Goal: Task Accomplishment & Management: Use online tool/utility

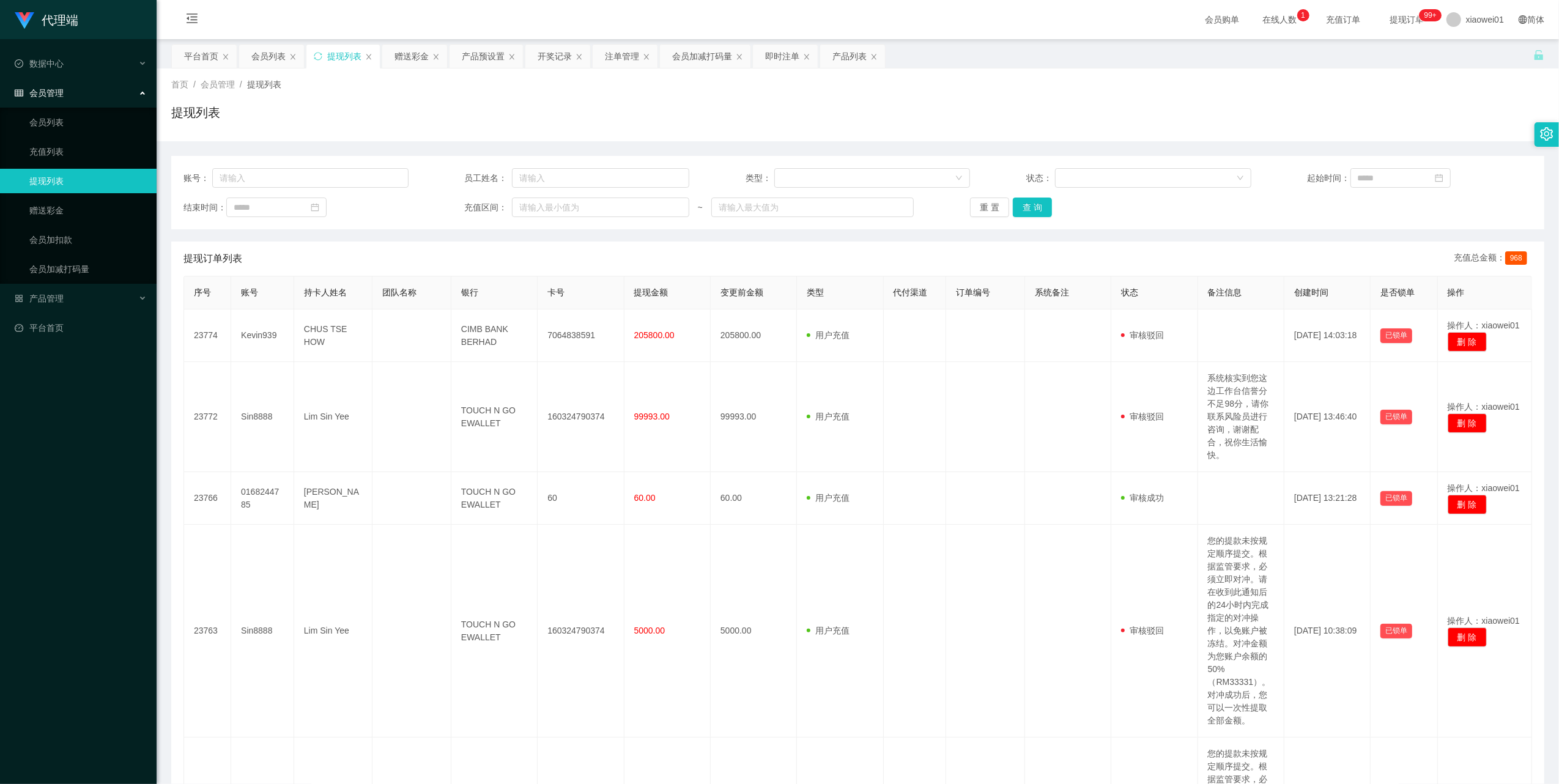
click at [54, 94] on span "会员管理" at bounding box center [39, 93] width 49 height 9
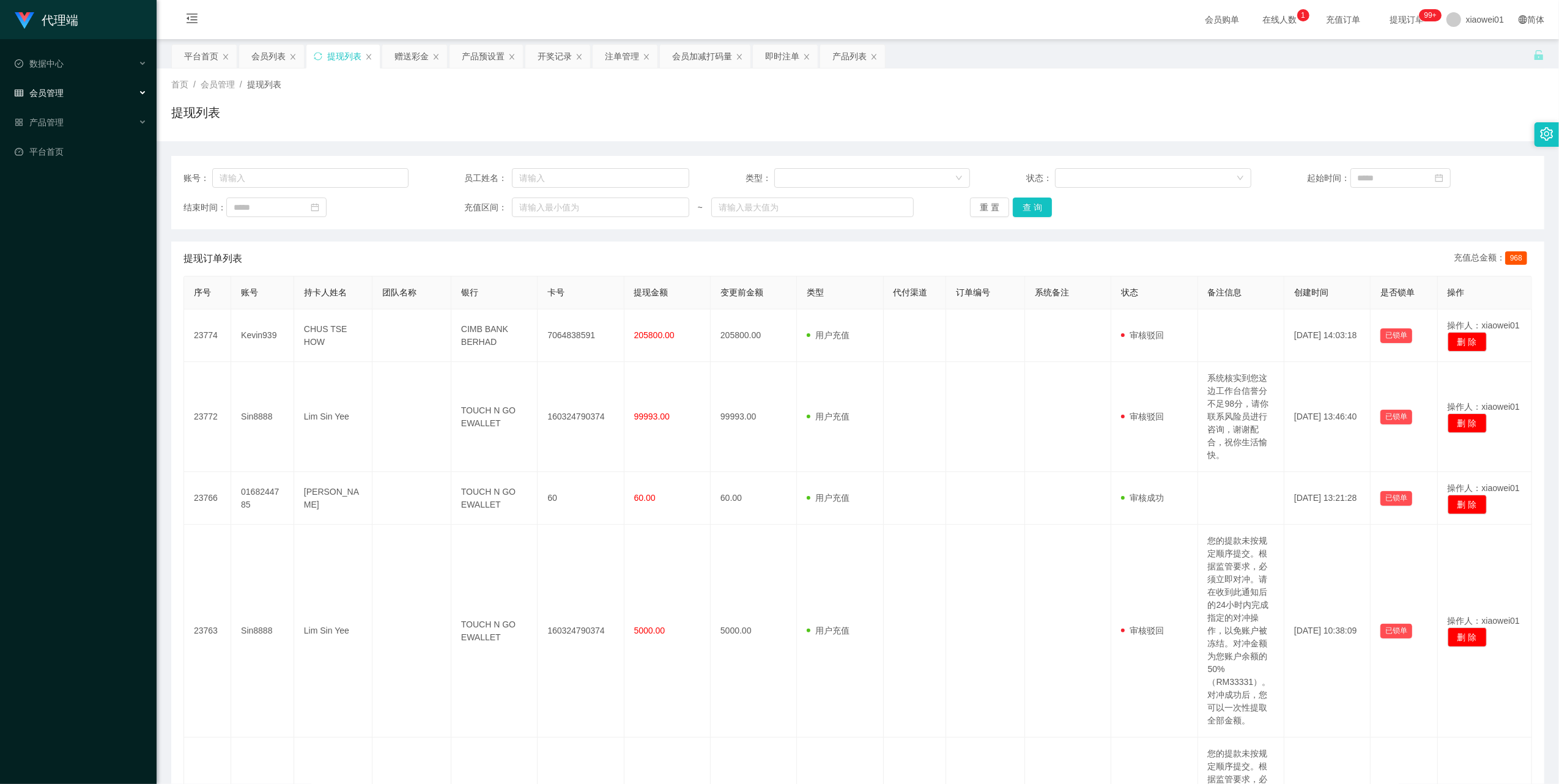
click at [48, 88] on span "会员管理" at bounding box center [39, 93] width 49 height 9
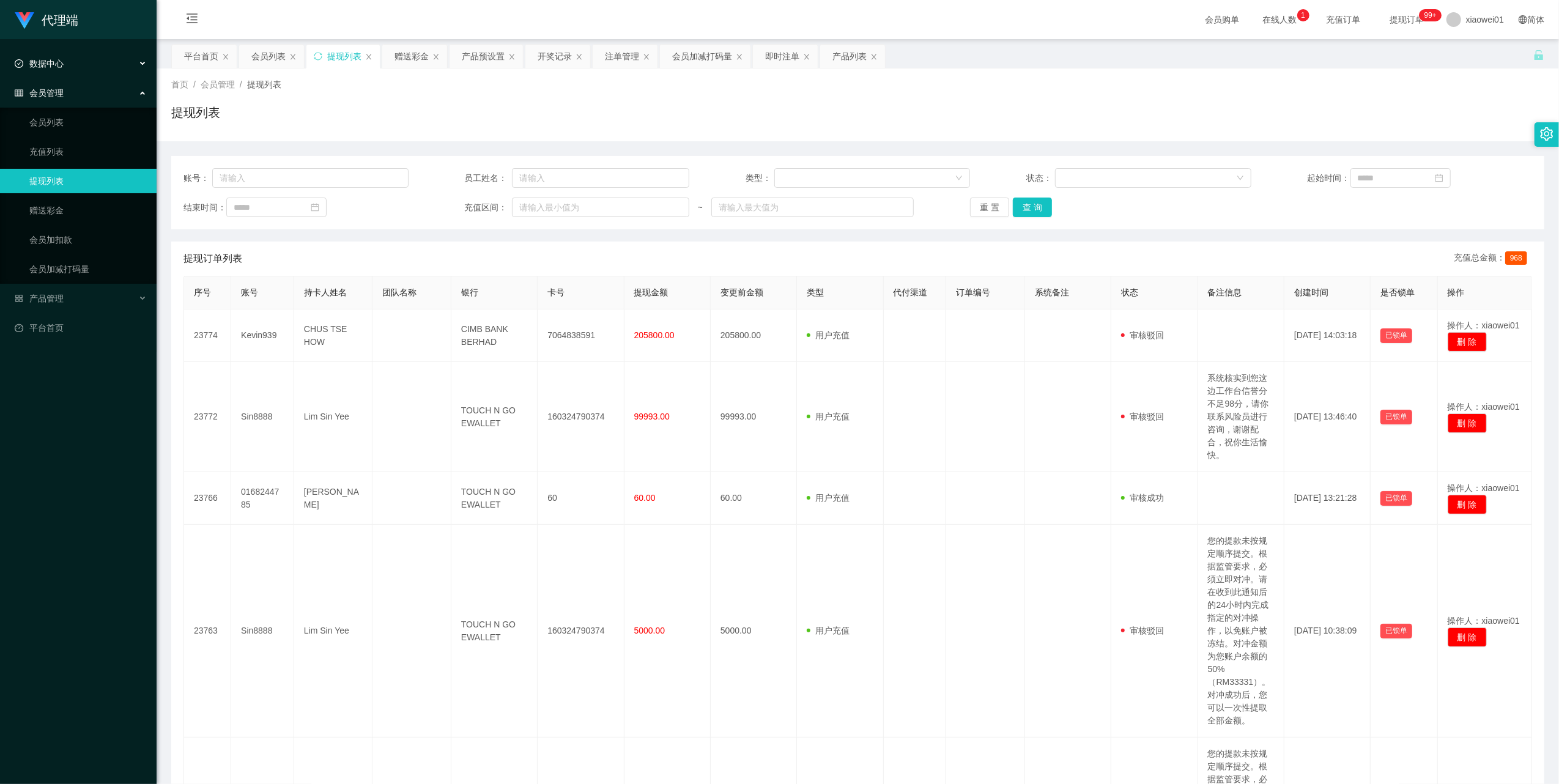
click at [50, 62] on span "数据中心" at bounding box center [39, 64] width 49 height 9
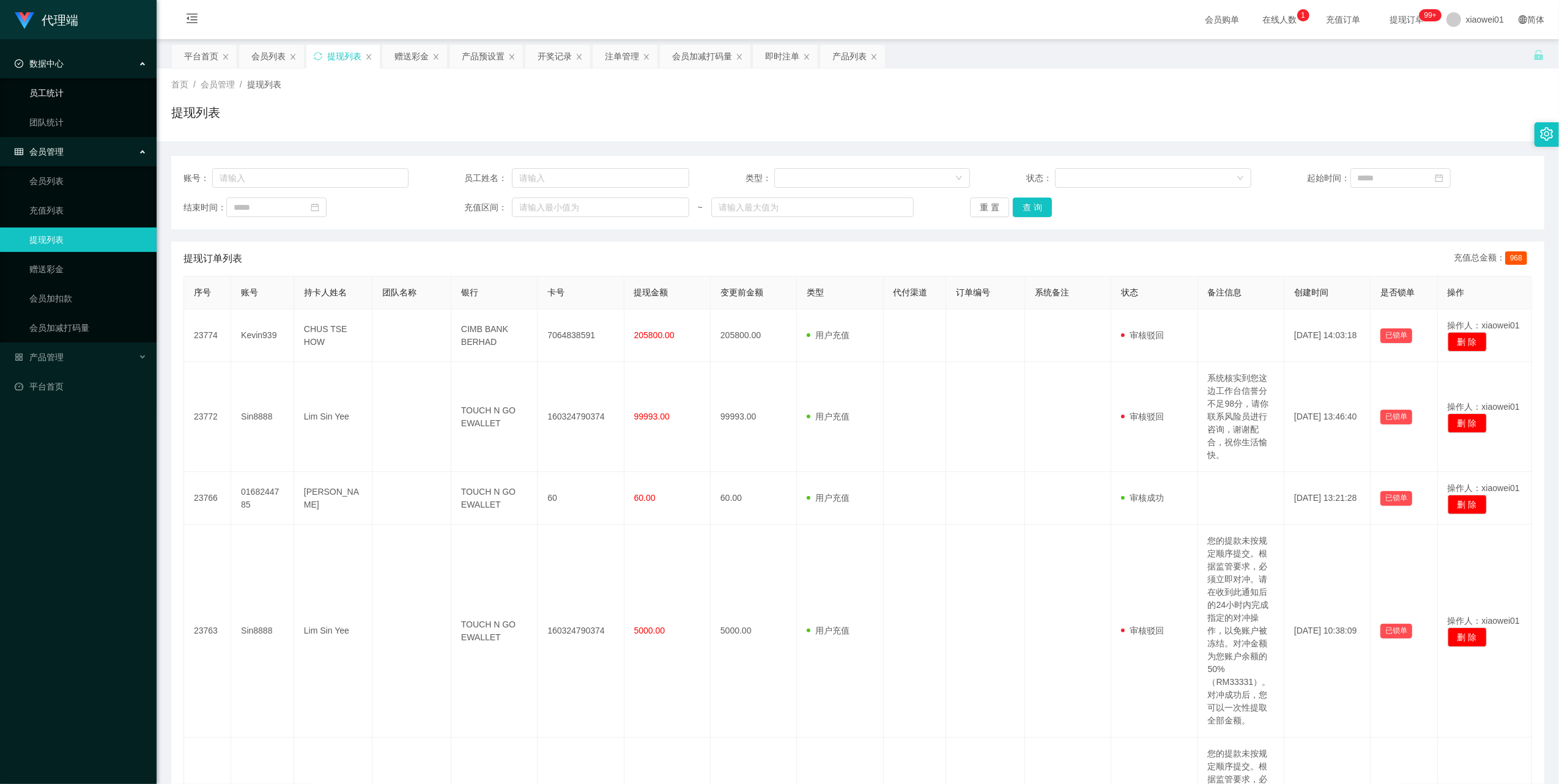
click at [57, 96] on link "员工统计" at bounding box center [87, 93] width 117 height 24
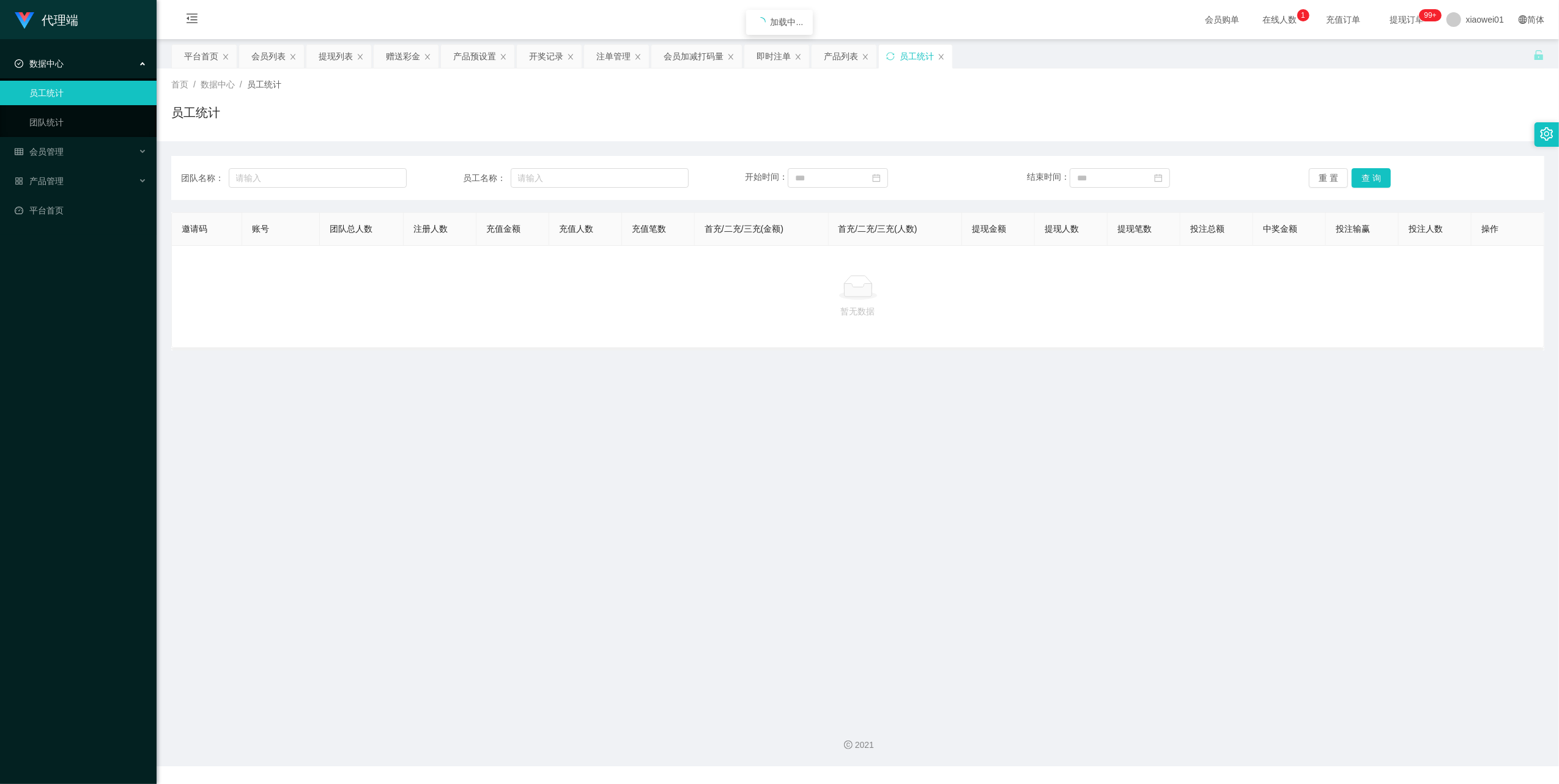
click at [40, 72] on div "数据中心" at bounding box center [78, 64] width 157 height 24
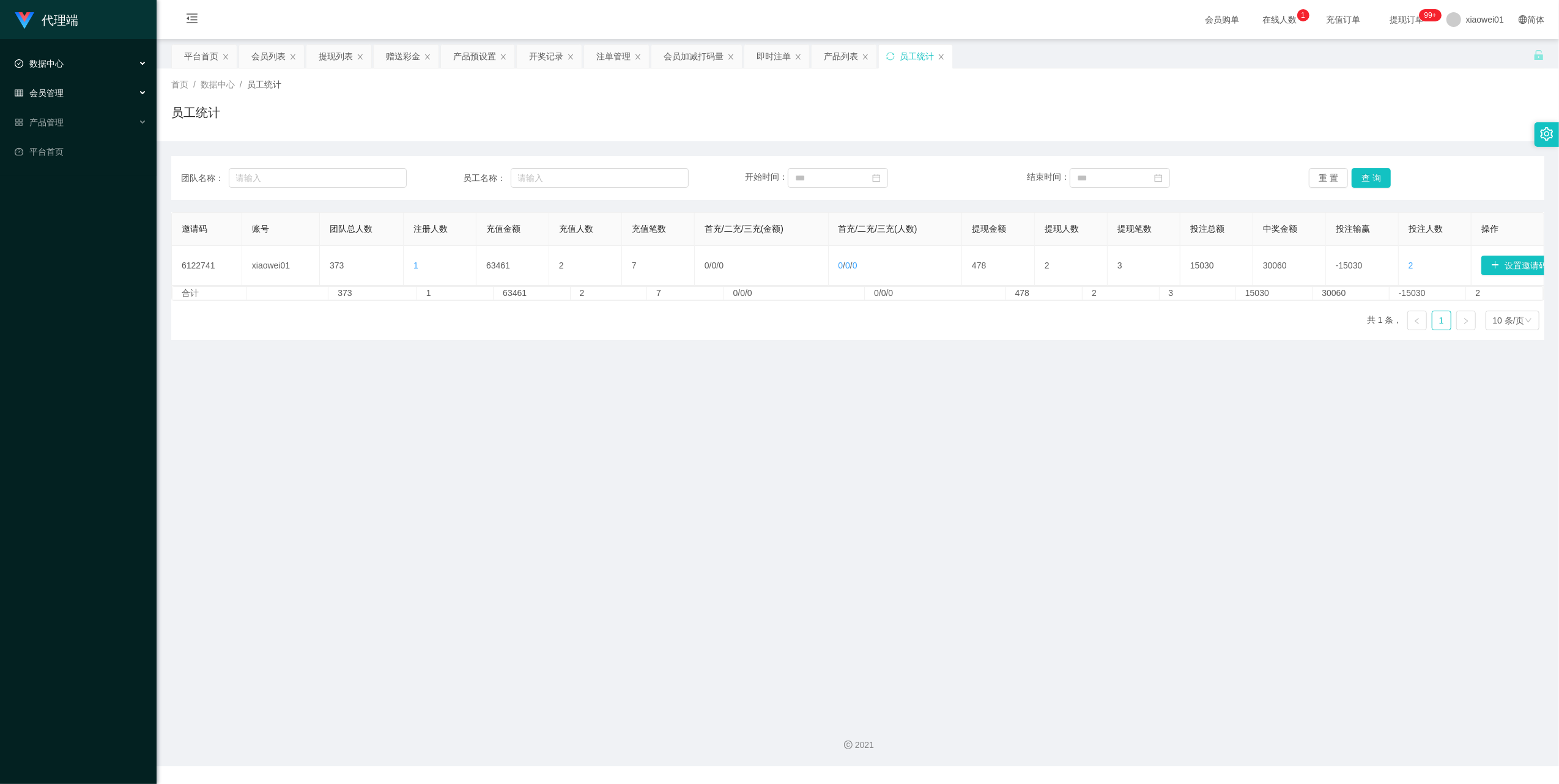
click at [50, 88] on span "会员管理" at bounding box center [39, 93] width 49 height 9
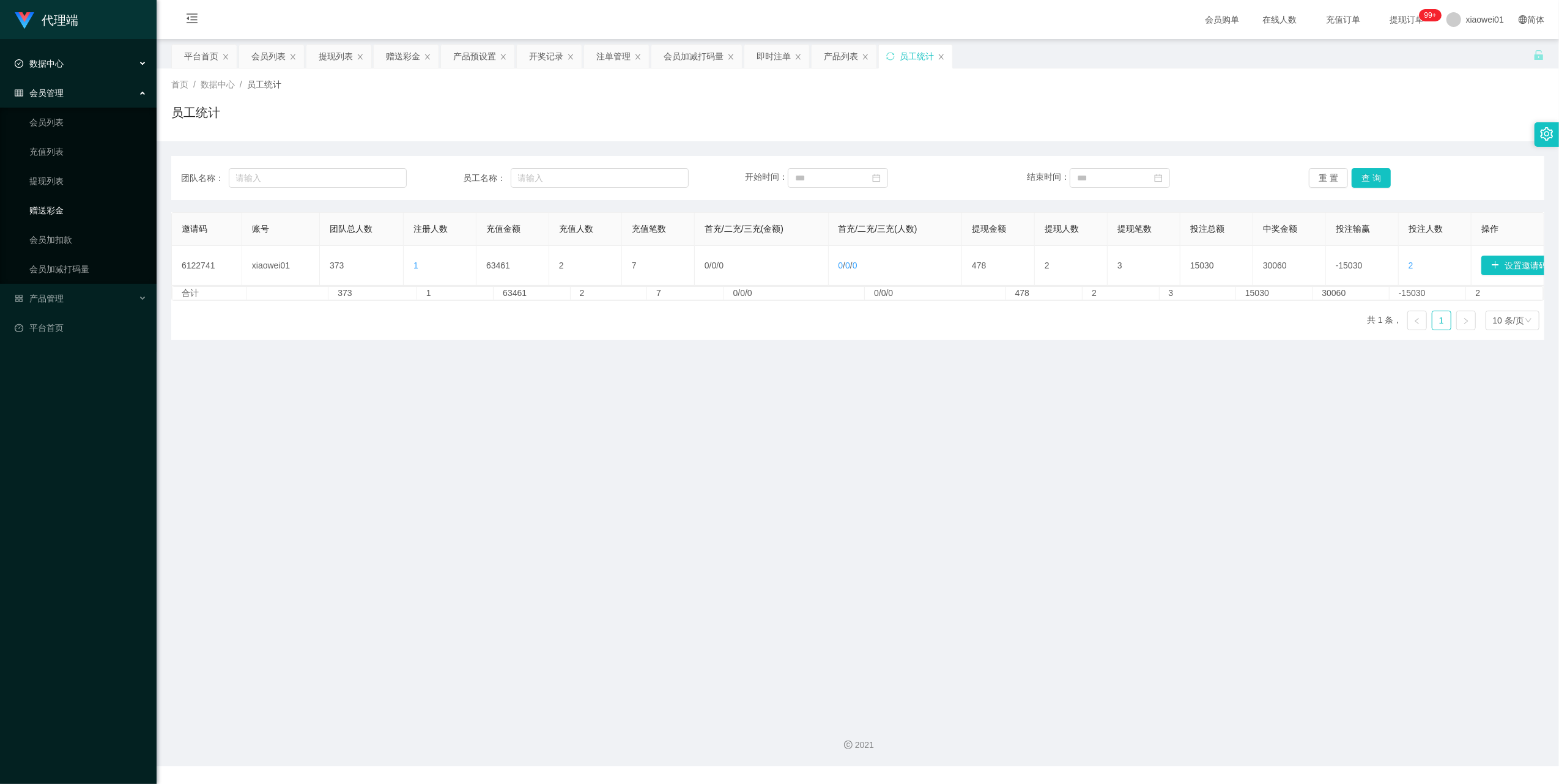
click at [59, 208] on link "赠送彩金" at bounding box center [87, 210] width 117 height 24
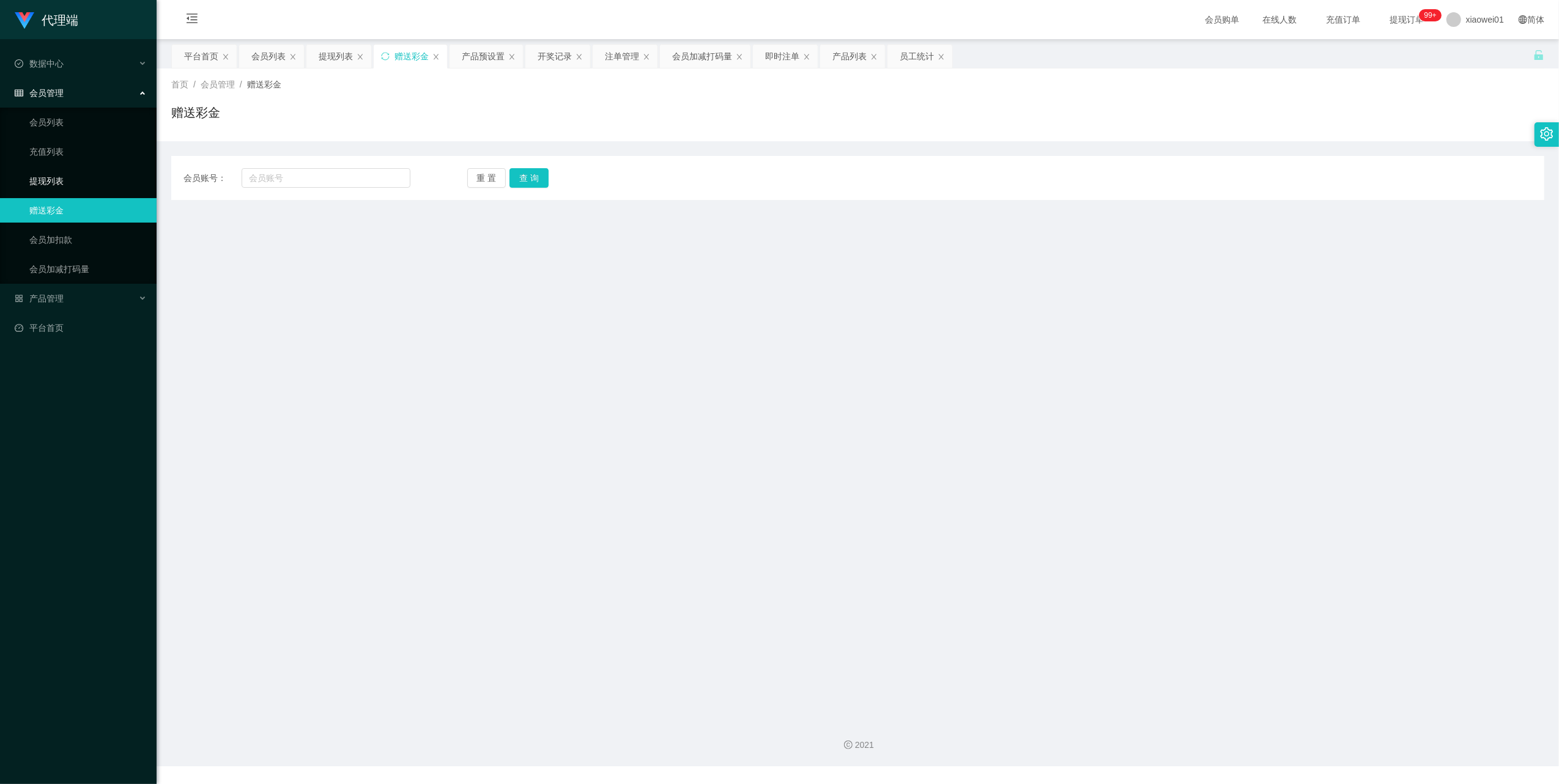
click at [59, 179] on link "提现列表" at bounding box center [87, 181] width 117 height 24
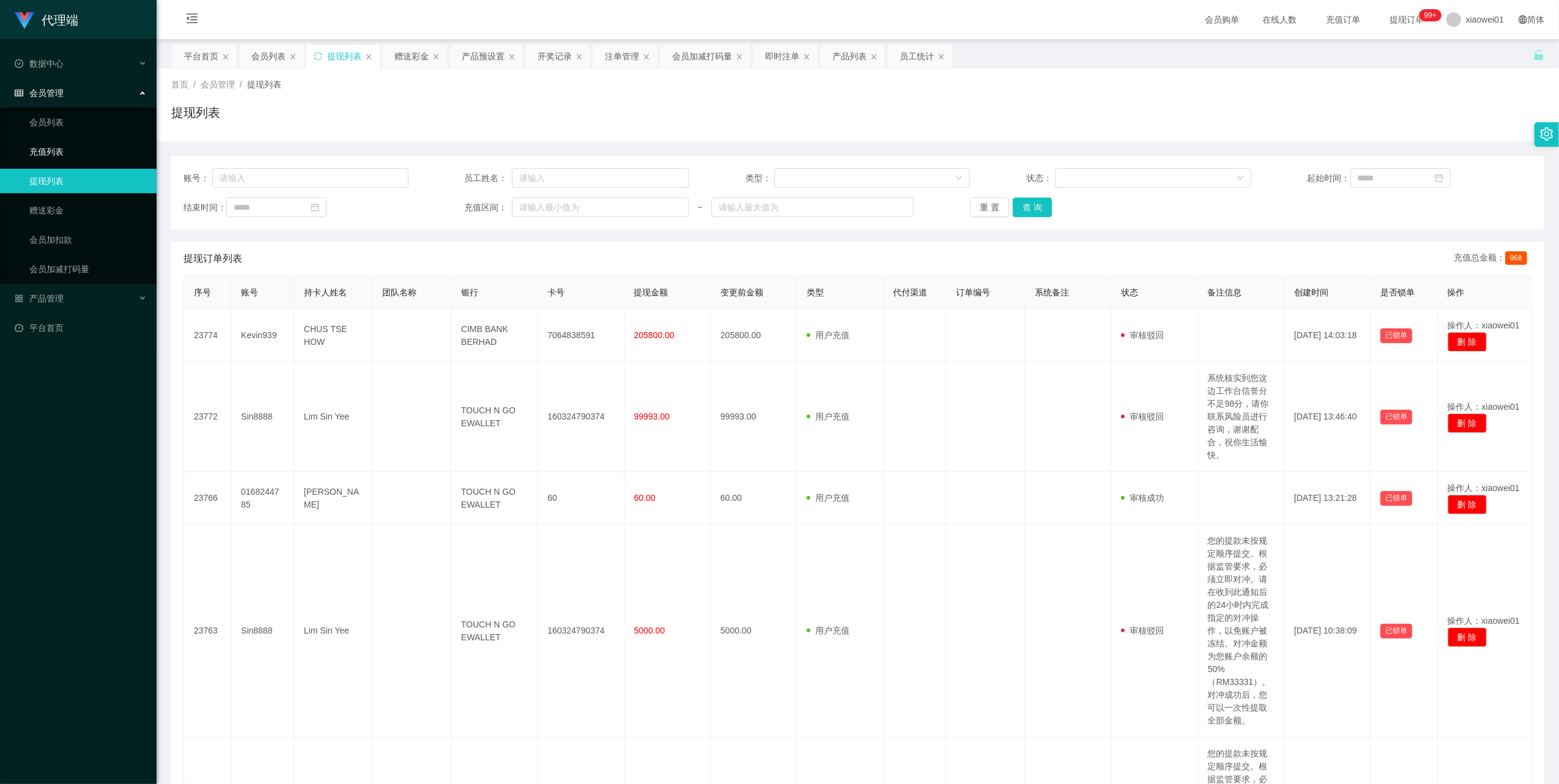
click at [64, 152] on link "充值列表" at bounding box center [87, 152] width 117 height 24
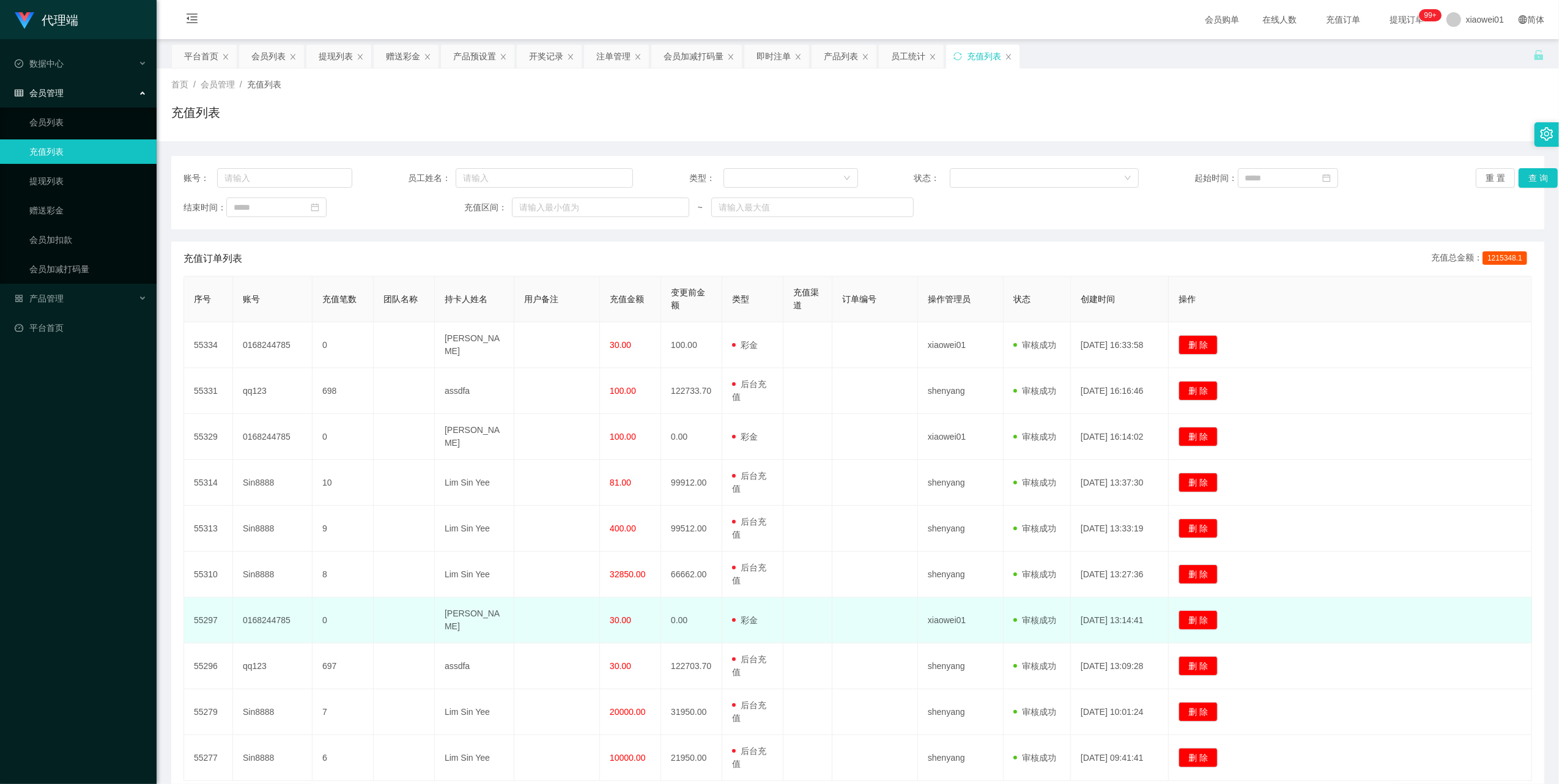
scroll to position [96, 0]
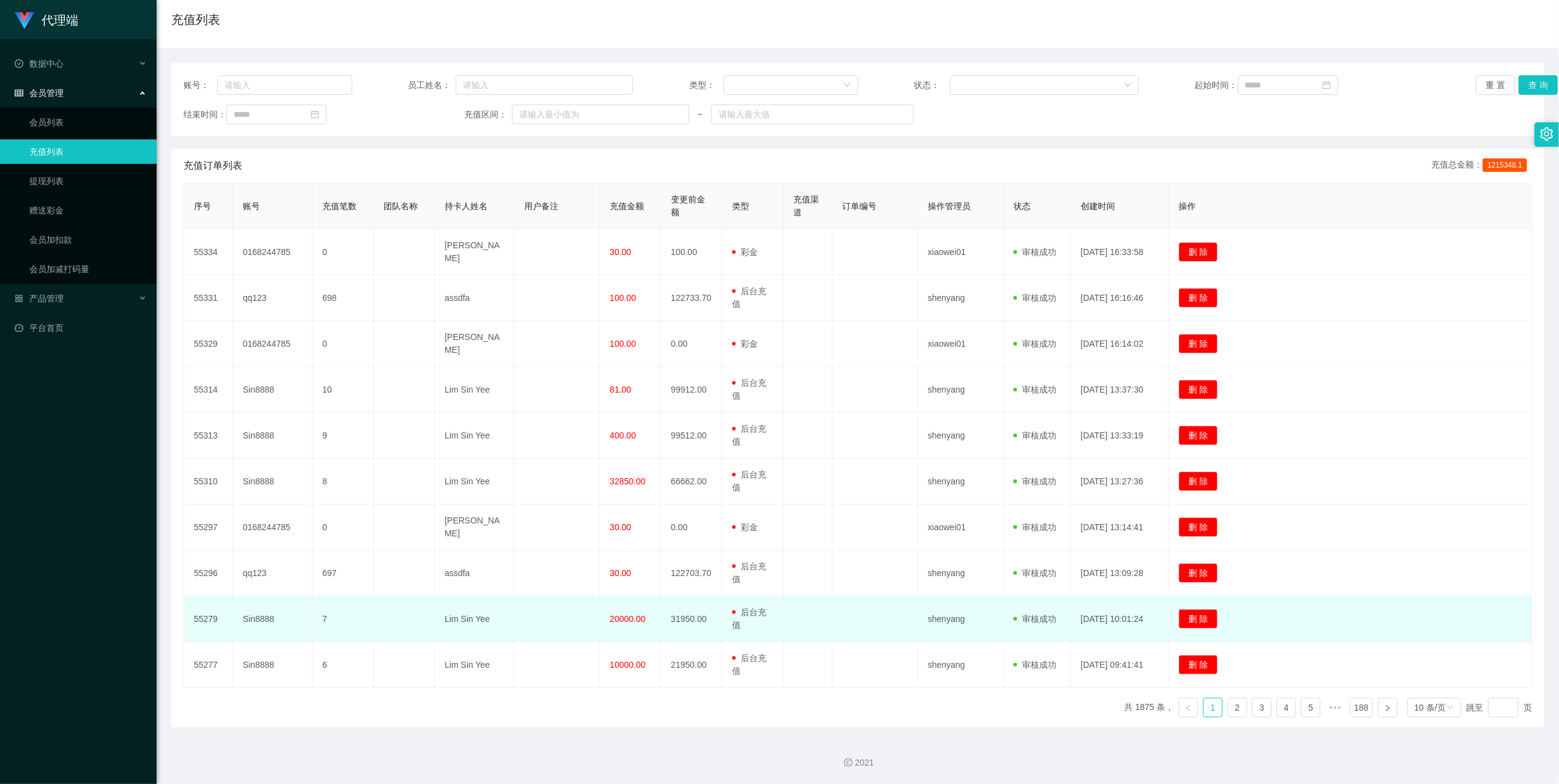
click at [263, 618] on td "Sin8888" at bounding box center [272, 619] width 80 height 46
click at [263, 617] on td "Sin8888" at bounding box center [272, 619] width 80 height 46
copy td "Sin8888"
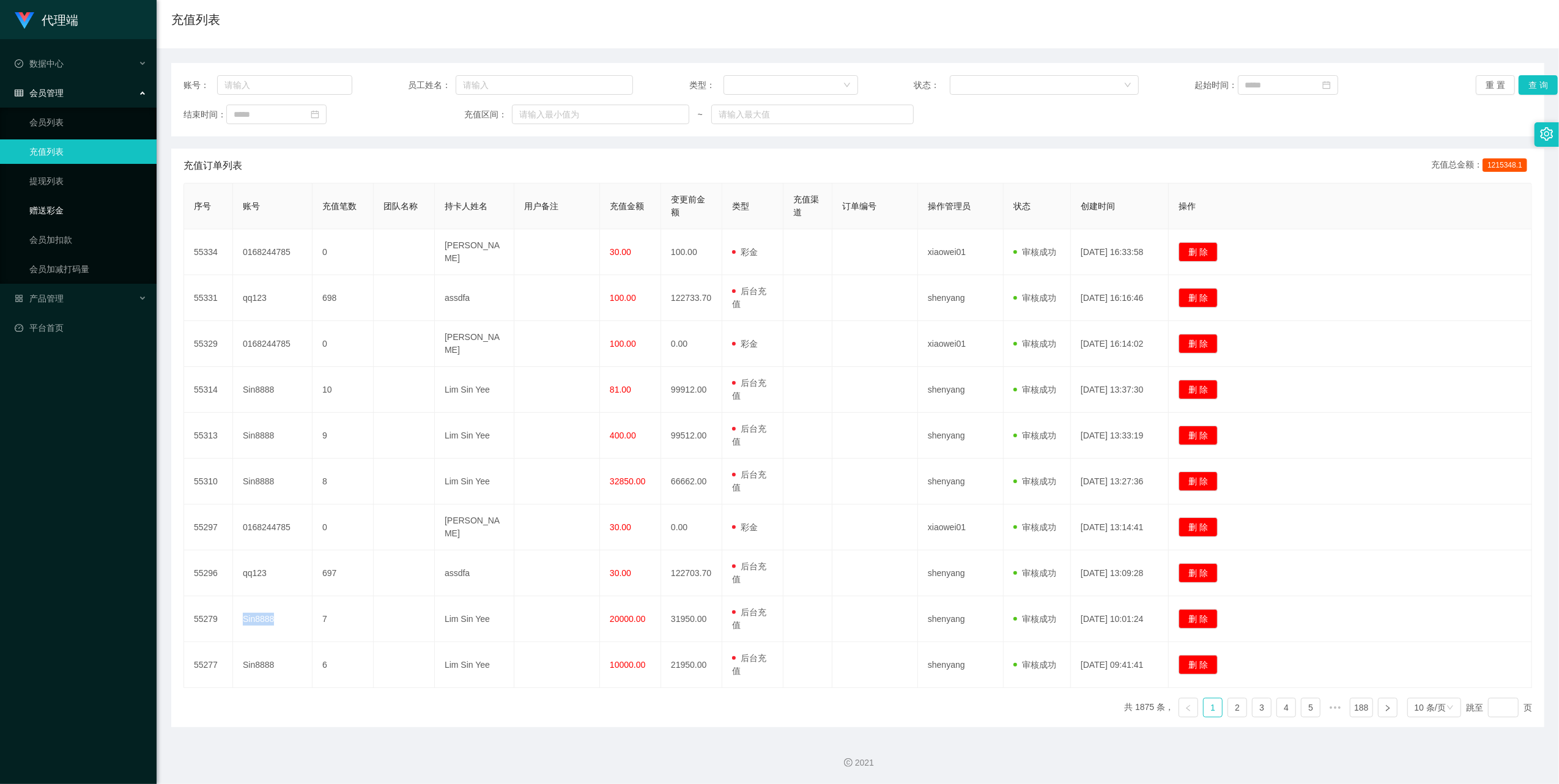
click at [53, 207] on link "赠送彩金" at bounding box center [87, 210] width 117 height 24
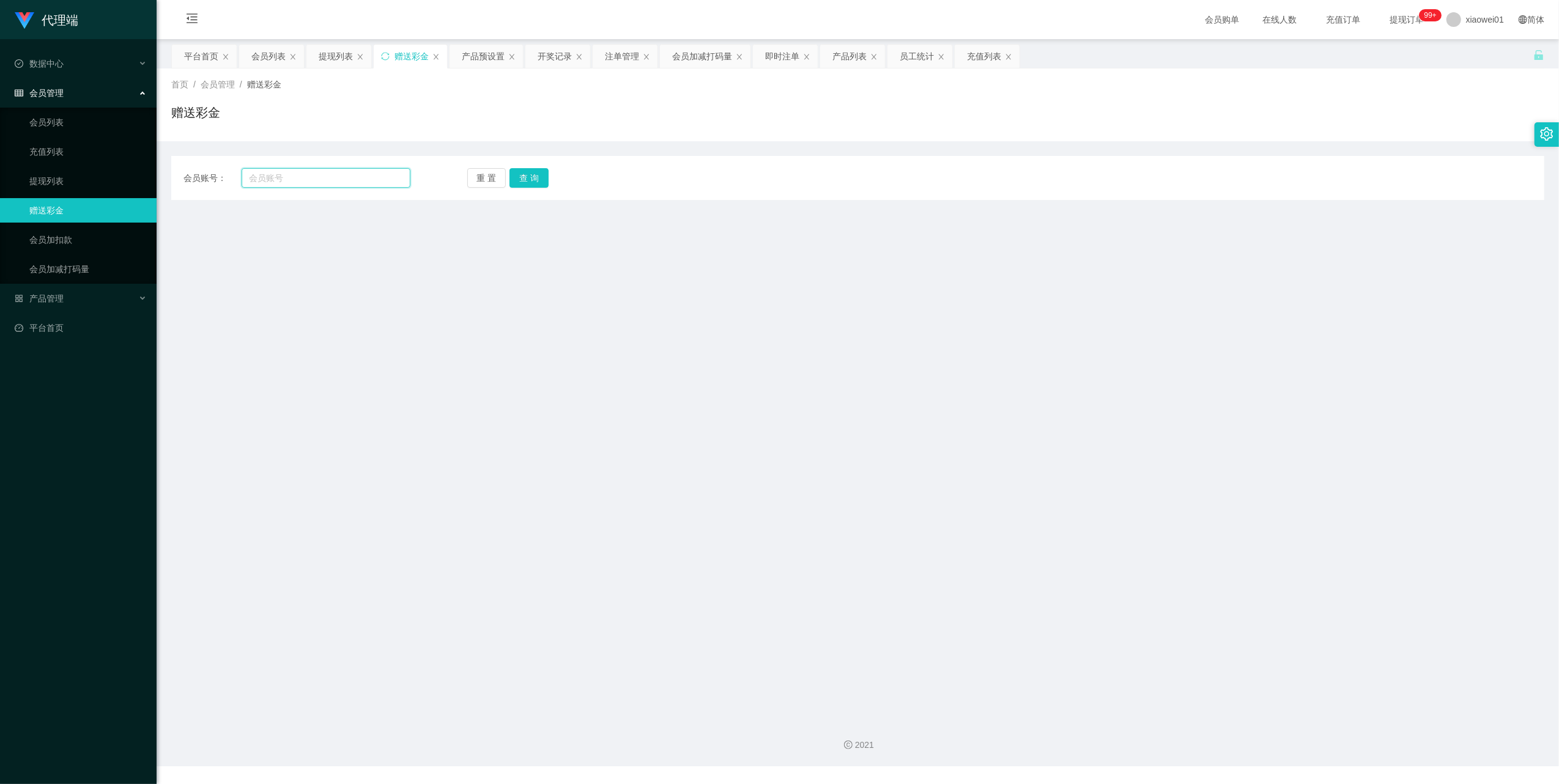
click at [316, 170] on input "text" at bounding box center [326, 177] width 169 height 20
paste input "Sin8888"
type input "Sin8888"
click at [547, 172] on button "查 询" at bounding box center [530, 177] width 39 height 20
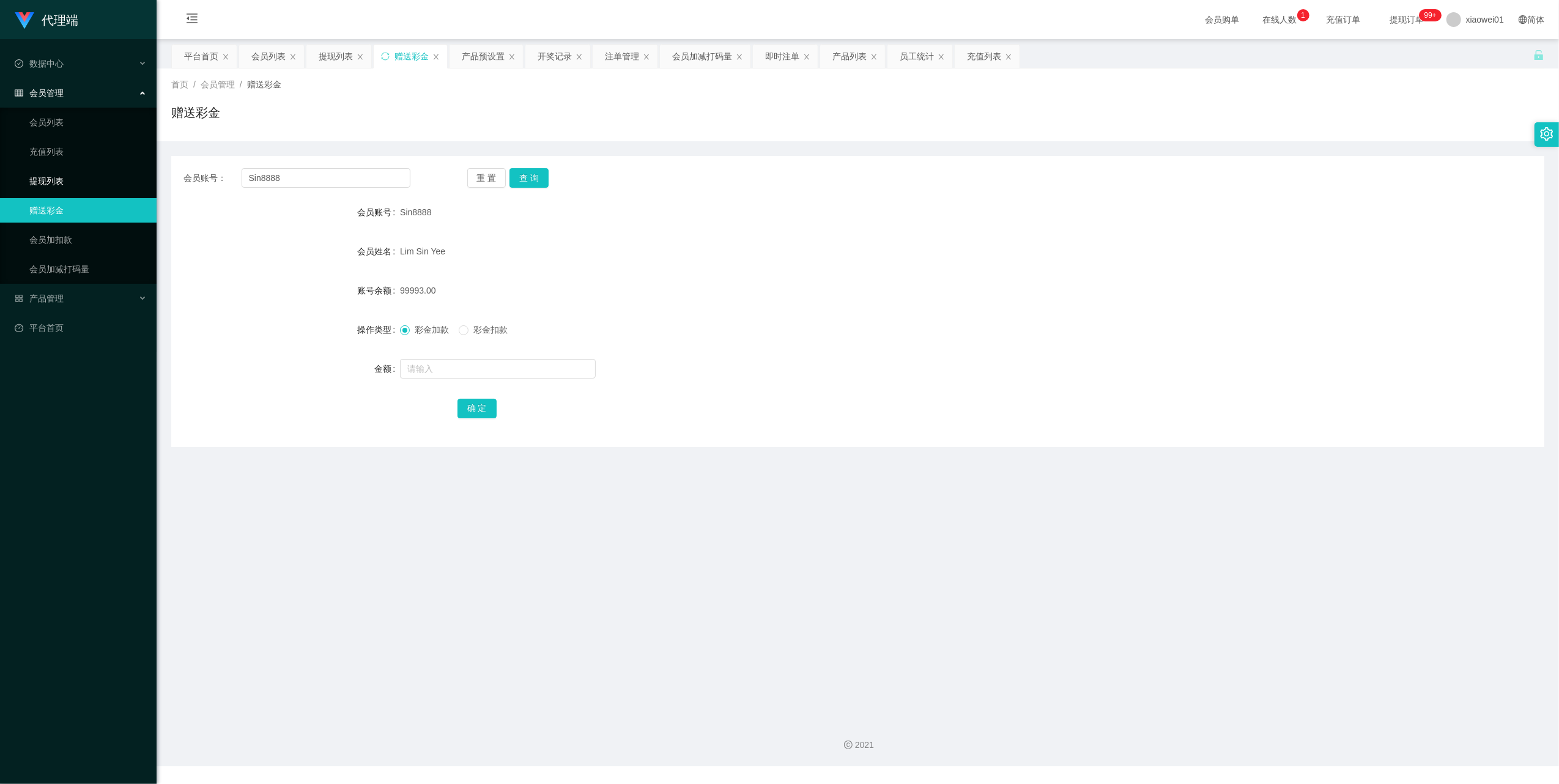
click at [50, 178] on link "提现列表" at bounding box center [87, 181] width 117 height 24
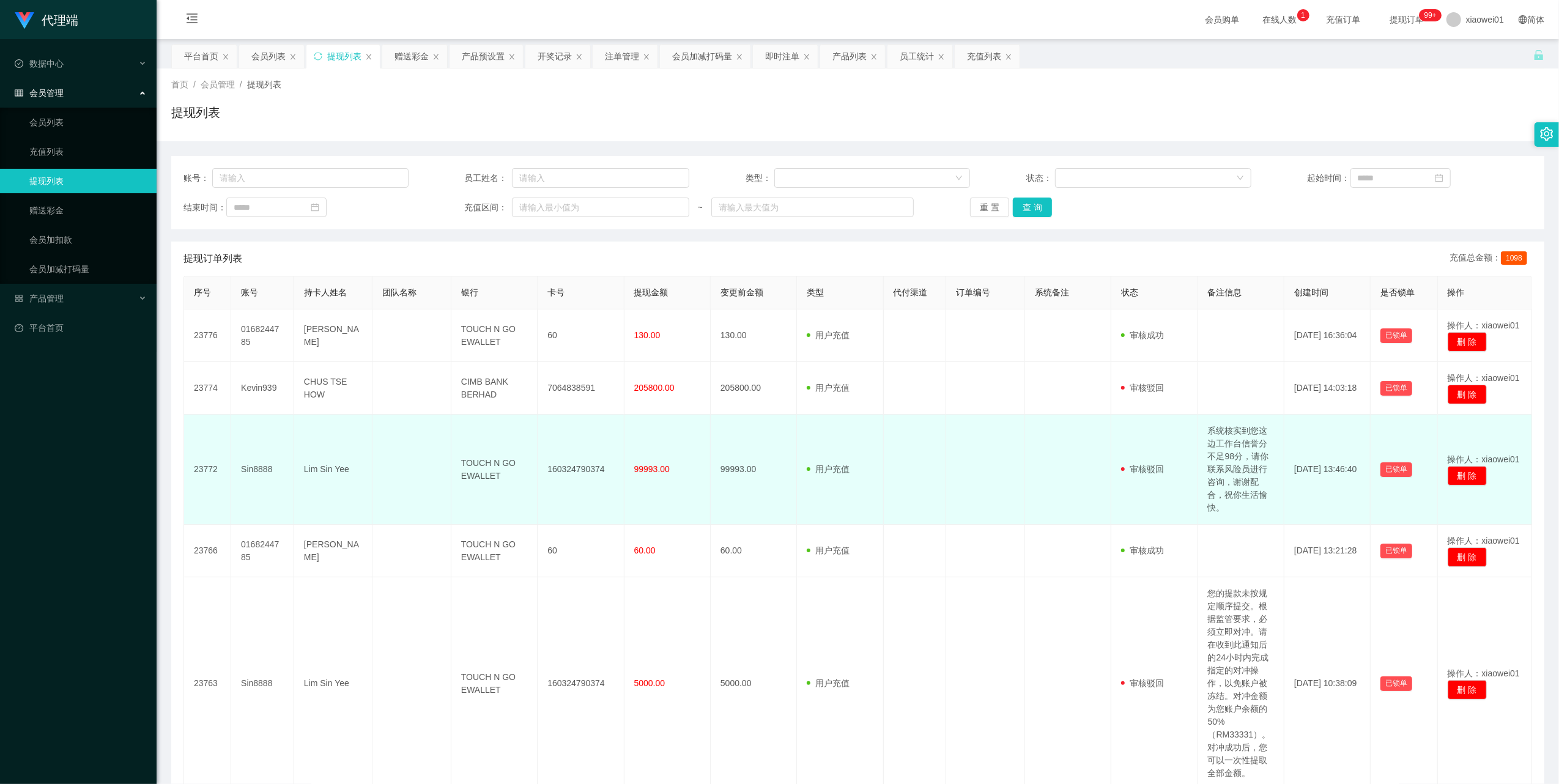
click at [257, 468] on td "Sin8888" at bounding box center [262, 469] width 63 height 110
copy td "Sin8888"
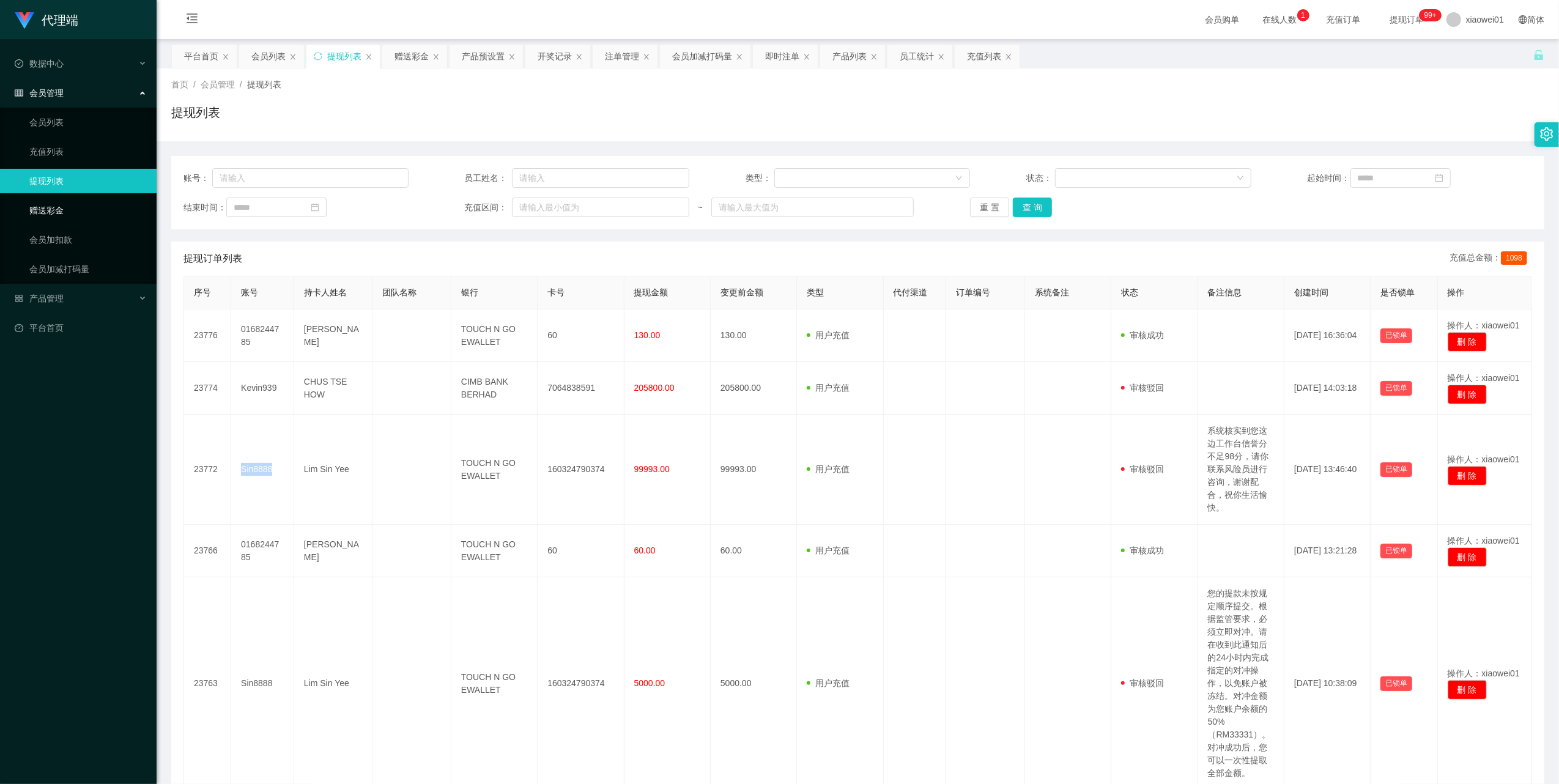
click at [55, 202] on link "赠送彩金" at bounding box center [87, 210] width 117 height 24
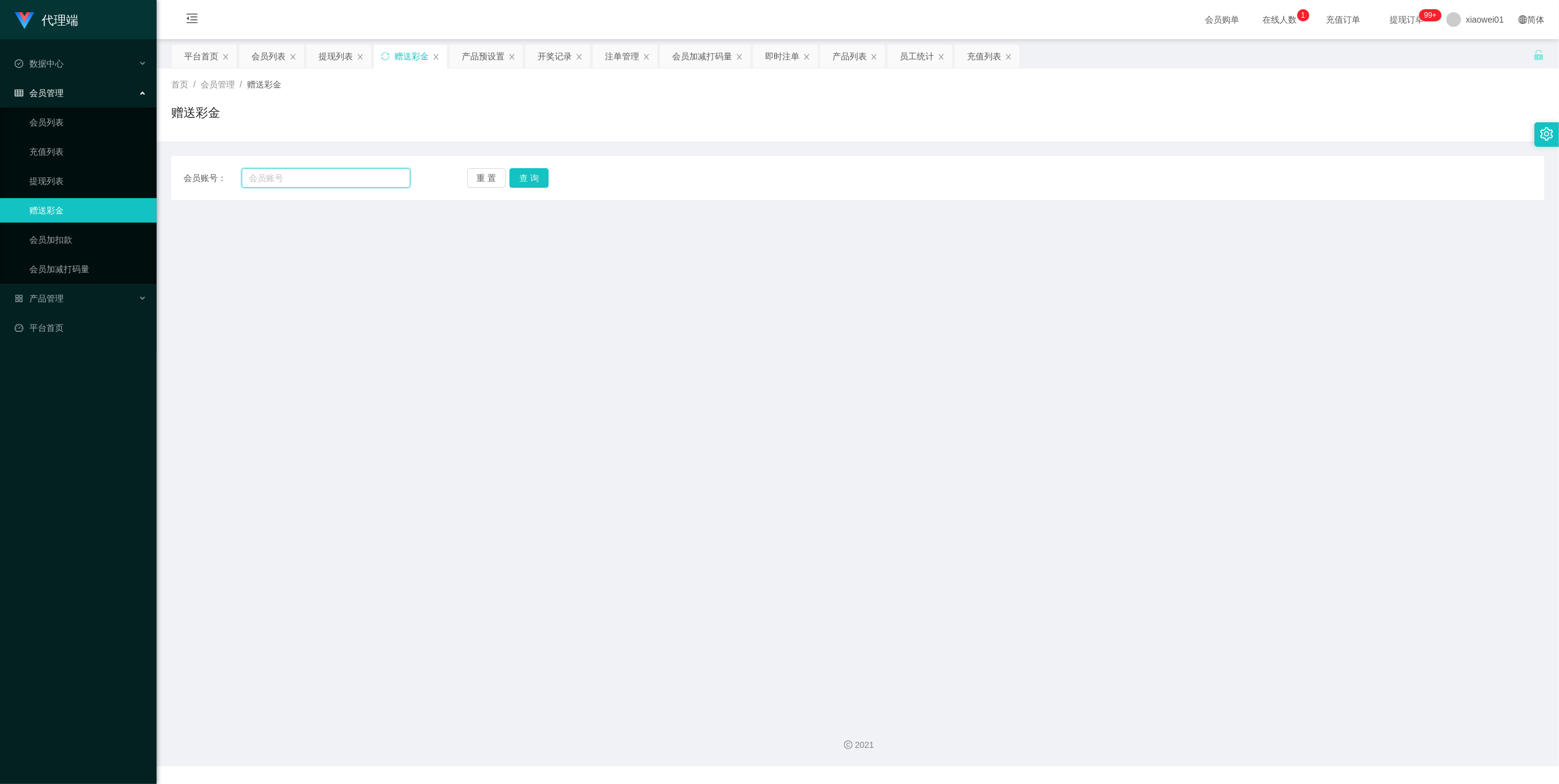
drag, startPoint x: 286, startPoint y: 177, endPoint x: 326, endPoint y: 178, distance: 40.0
click at [286, 179] on input "text" at bounding box center [326, 177] width 169 height 20
paste input "Sin8888"
type input "Sin8888"
click at [537, 179] on button "查 询" at bounding box center [530, 177] width 39 height 20
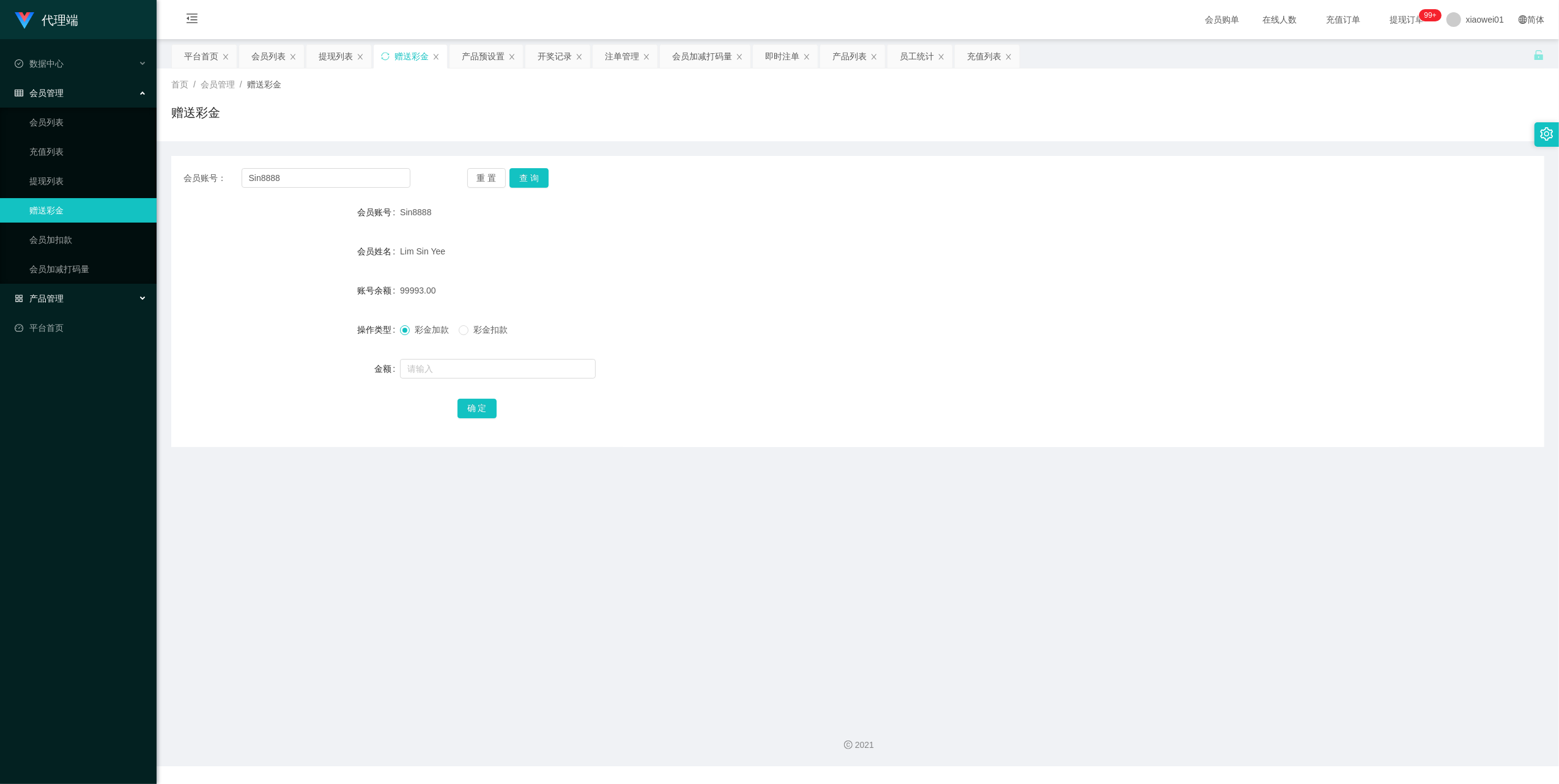
click at [54, 299] on span "产品管理" at bounding box center [39, 299] width 49 height 9
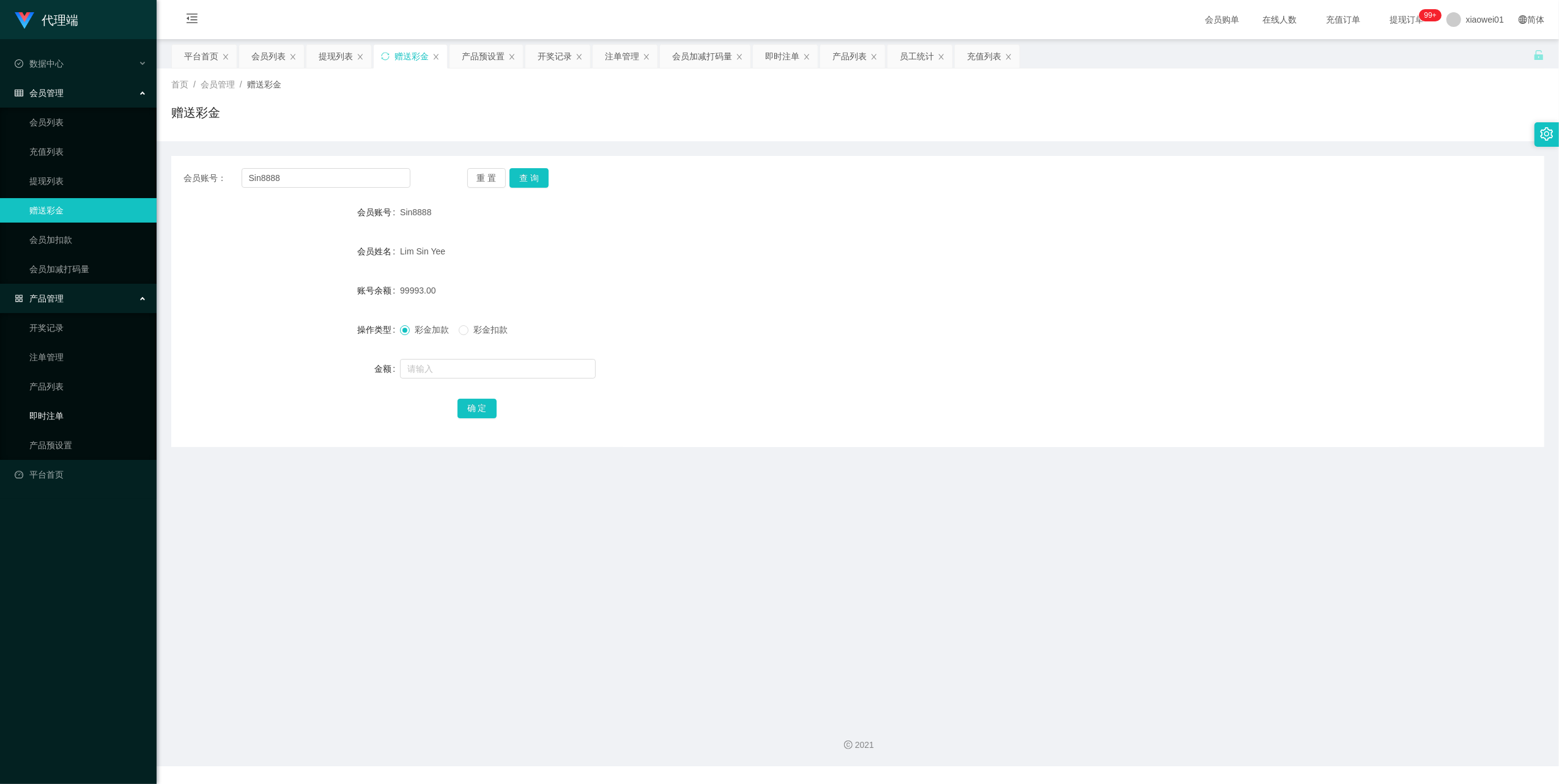
click at [52, 415] on link "即时注单" at bounding box center [87, 416] width 117 height 24
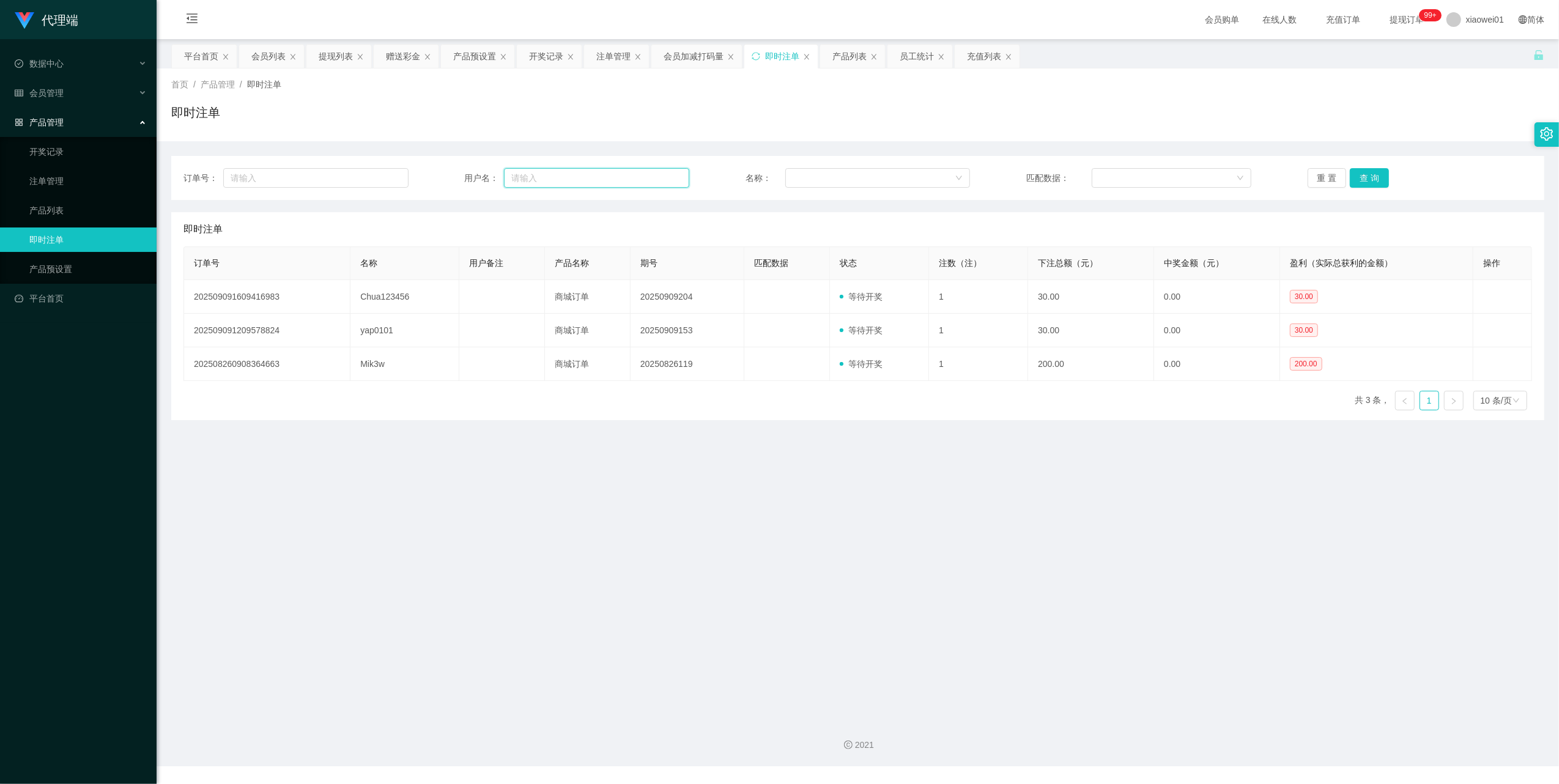
drag, startPoint x: 568, startPoint y: 178, endPoint x: 582, endPoint y: 178, distance: 14.0
click at [571, 178] on input "text" at bounding box center [596, 177] width 185 height 20
paste input "Sin8888"
type input "Sin8888"
click at [1373, 181] on button "查 询" at bounding box center [1370, 177] width 39 height 20
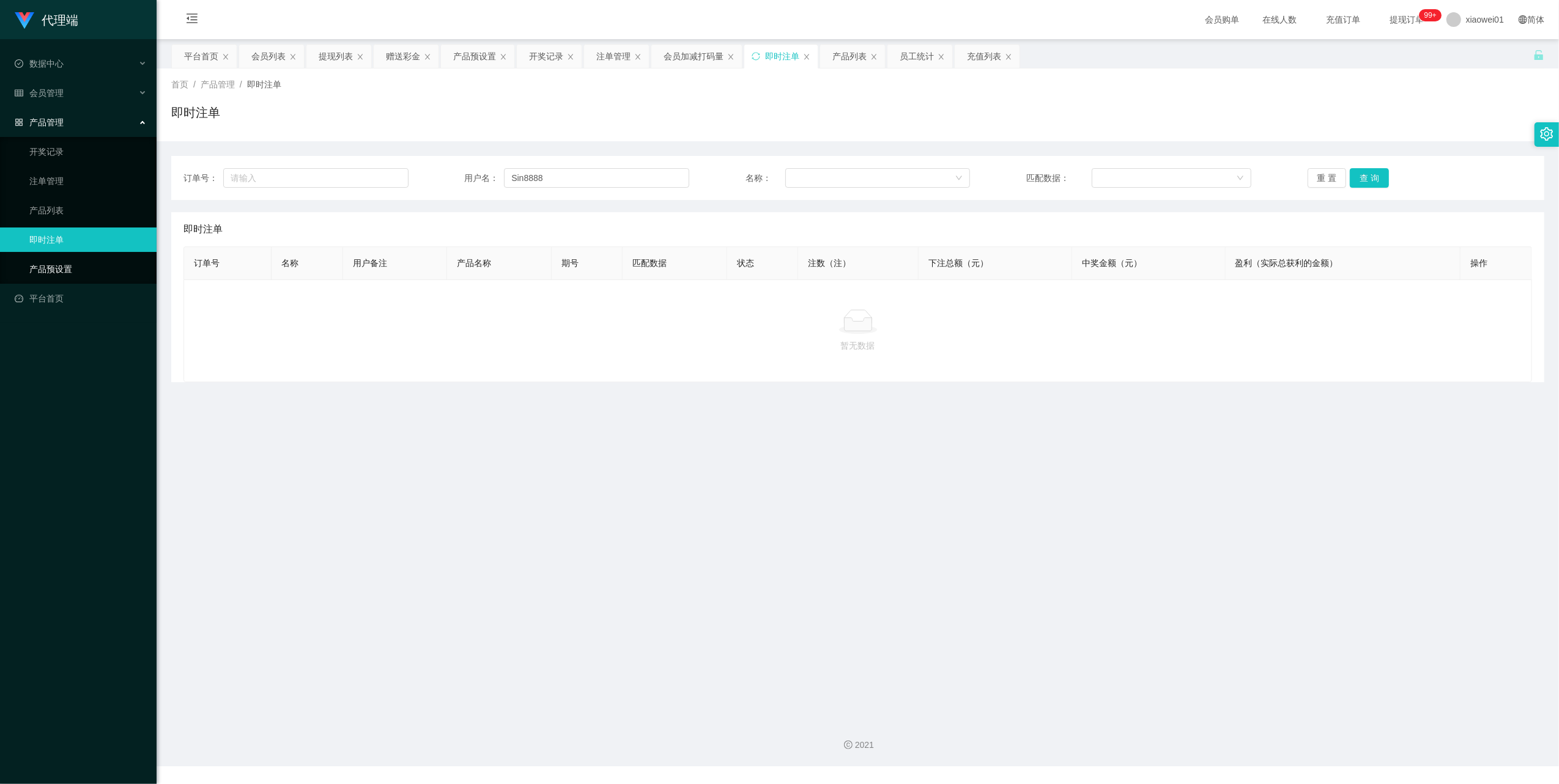
click at [45, 264] on link "产品预设置" at bounding box center [87, 269] width 117 height 24
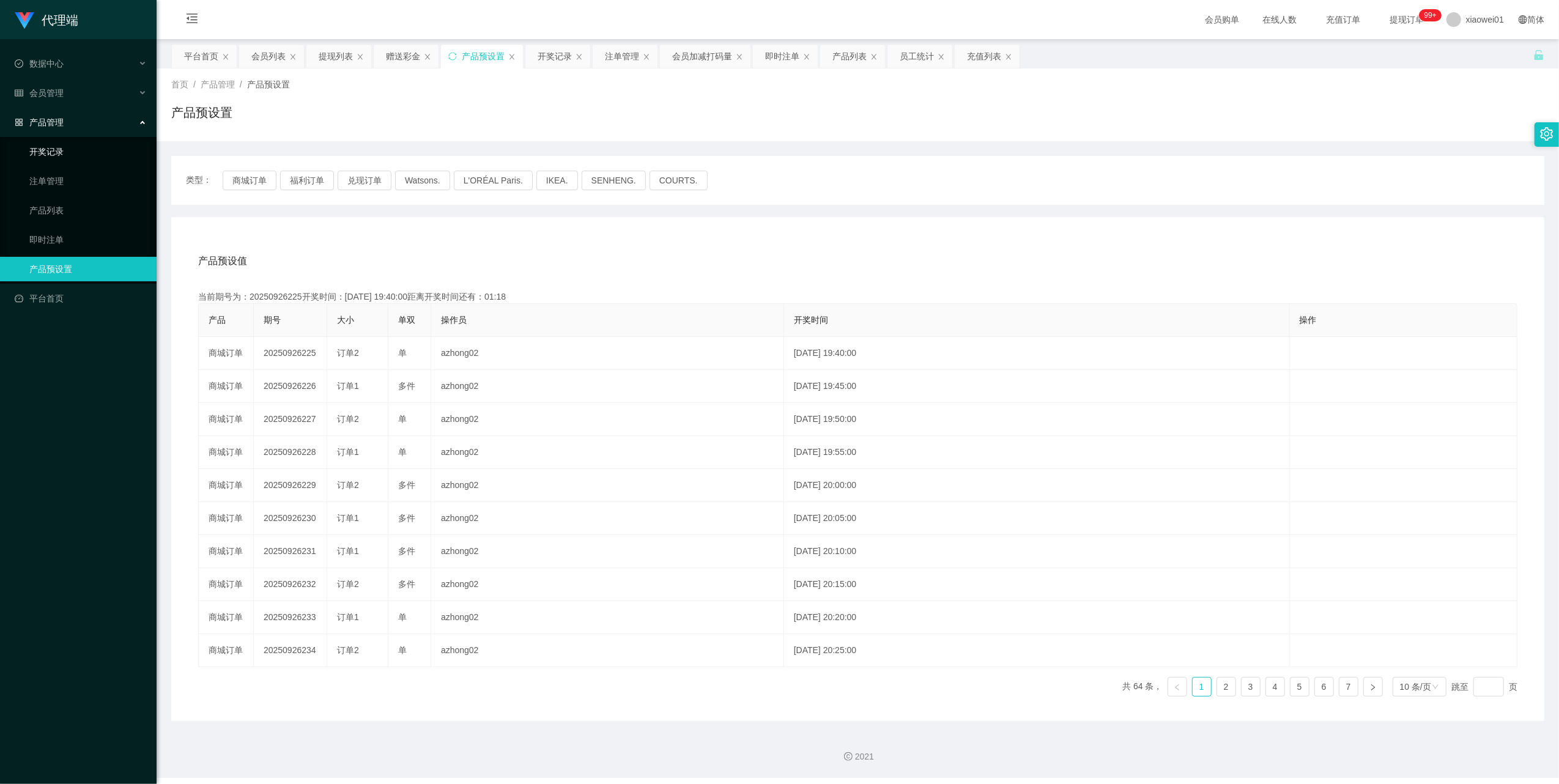
click at [52, 140] on link "开奖记录" at bounding box center [87, 152] width 117 height 24
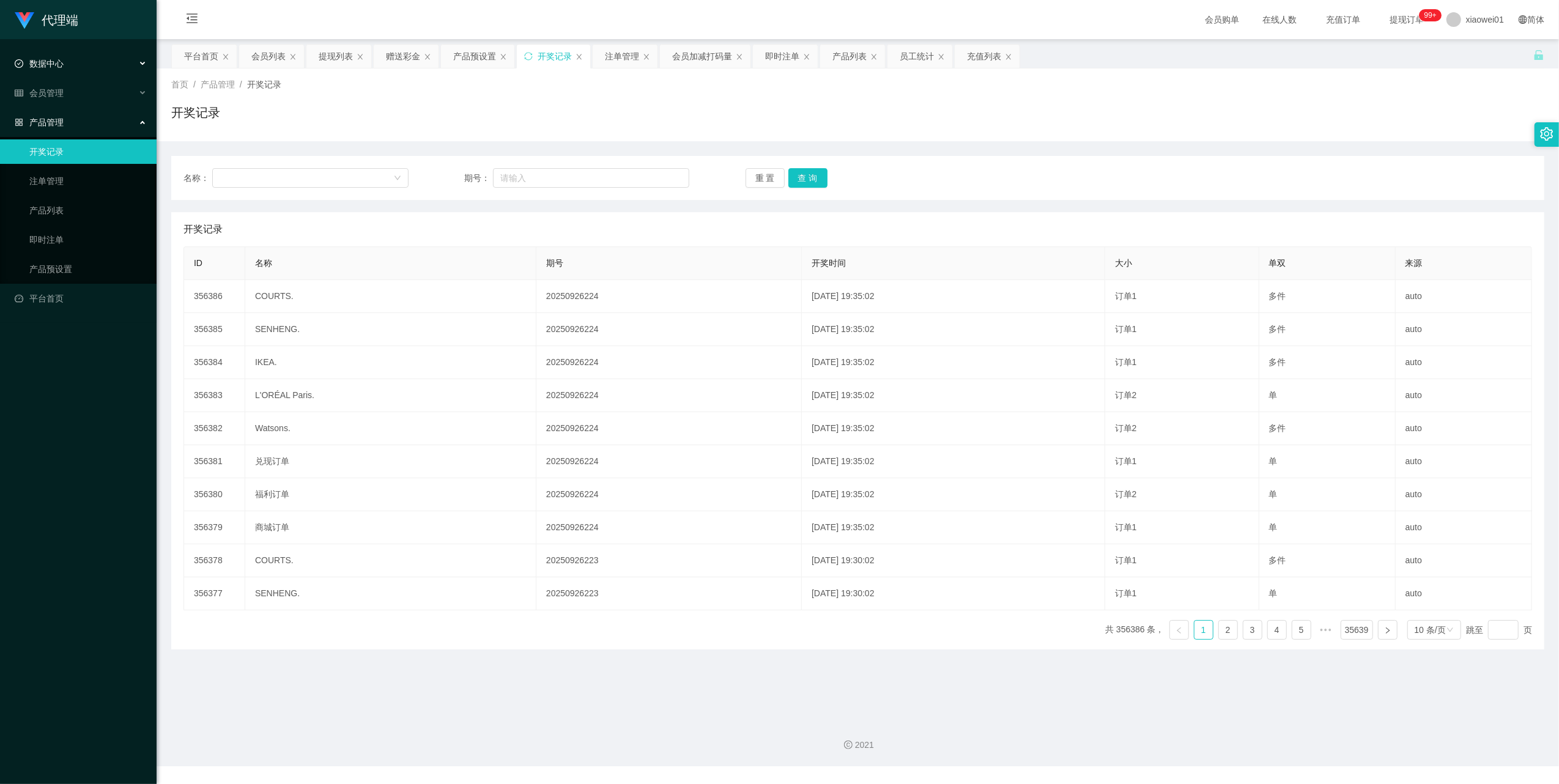
click at [54, 66] on span "数据中心" at bounding box center [39, 64] width 49 height 9
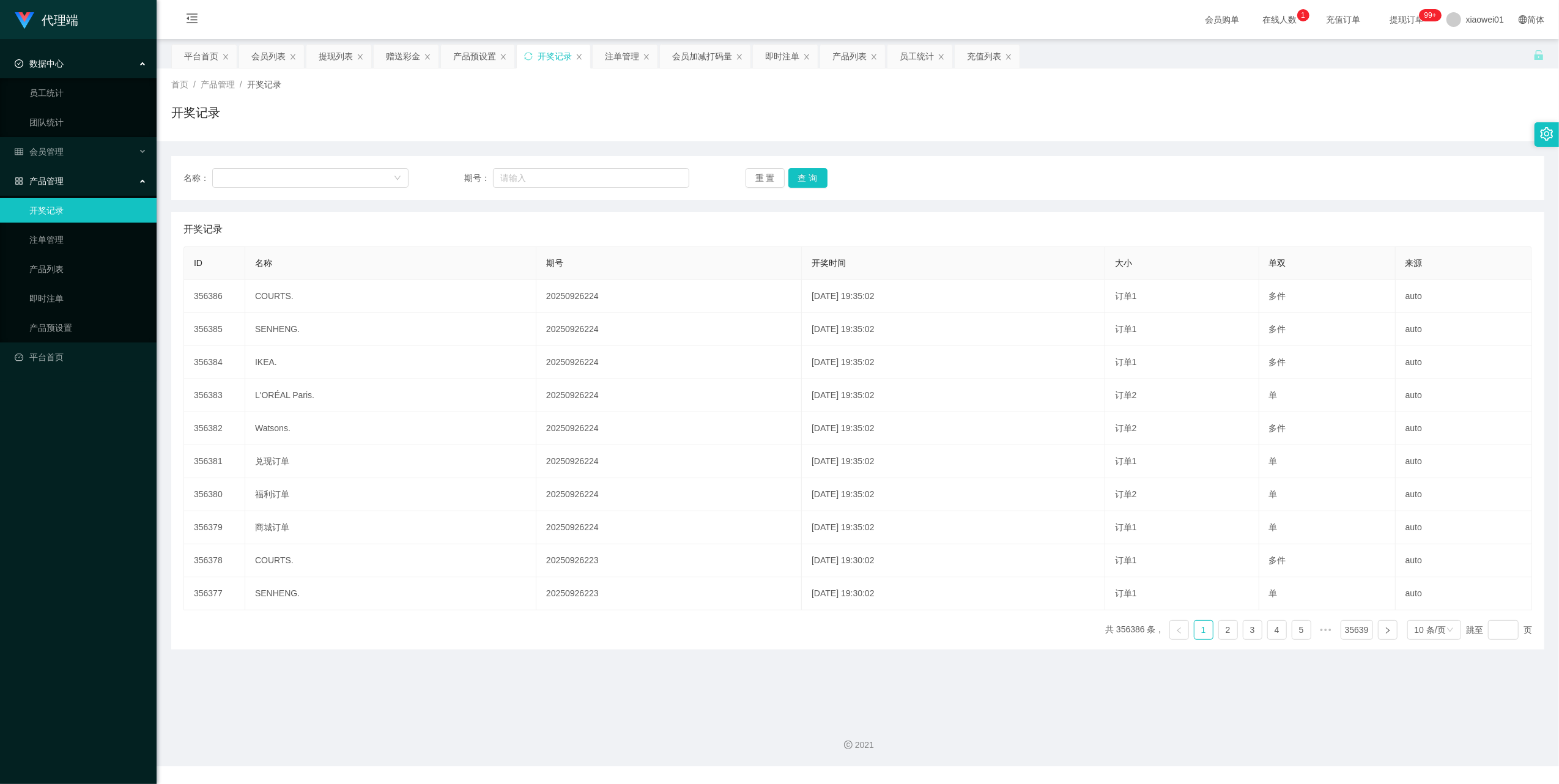
click at [59, 177] on span "产品管理" at bounding box center [39, 181] width 49 height 9
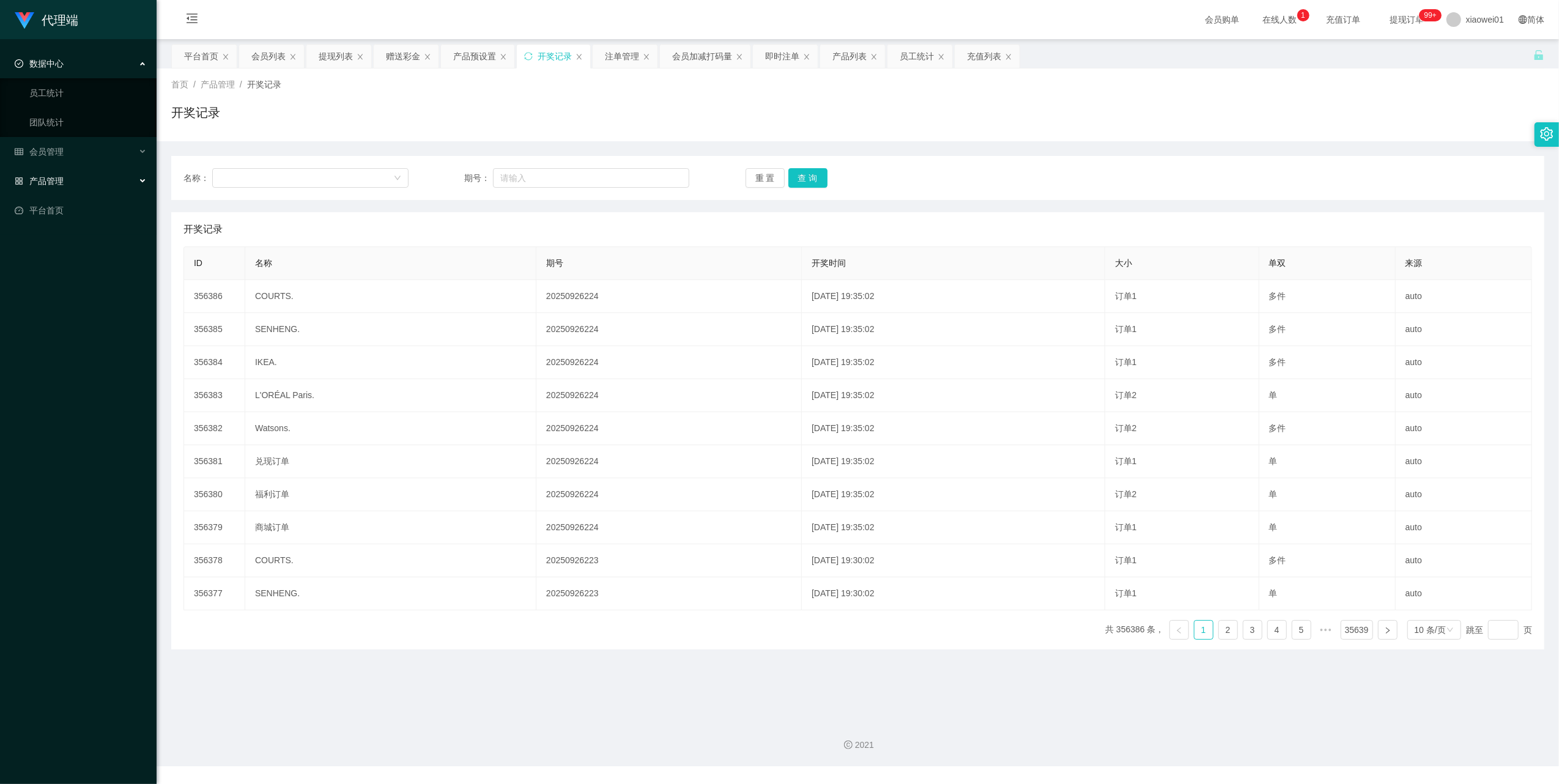
click at [52, 64] on span "数据中心" at bounding box center [39, 64] width 49 height 9
click at [57, 92] on span "会员管理" at bounding box center [39, 93] width 49 height 9
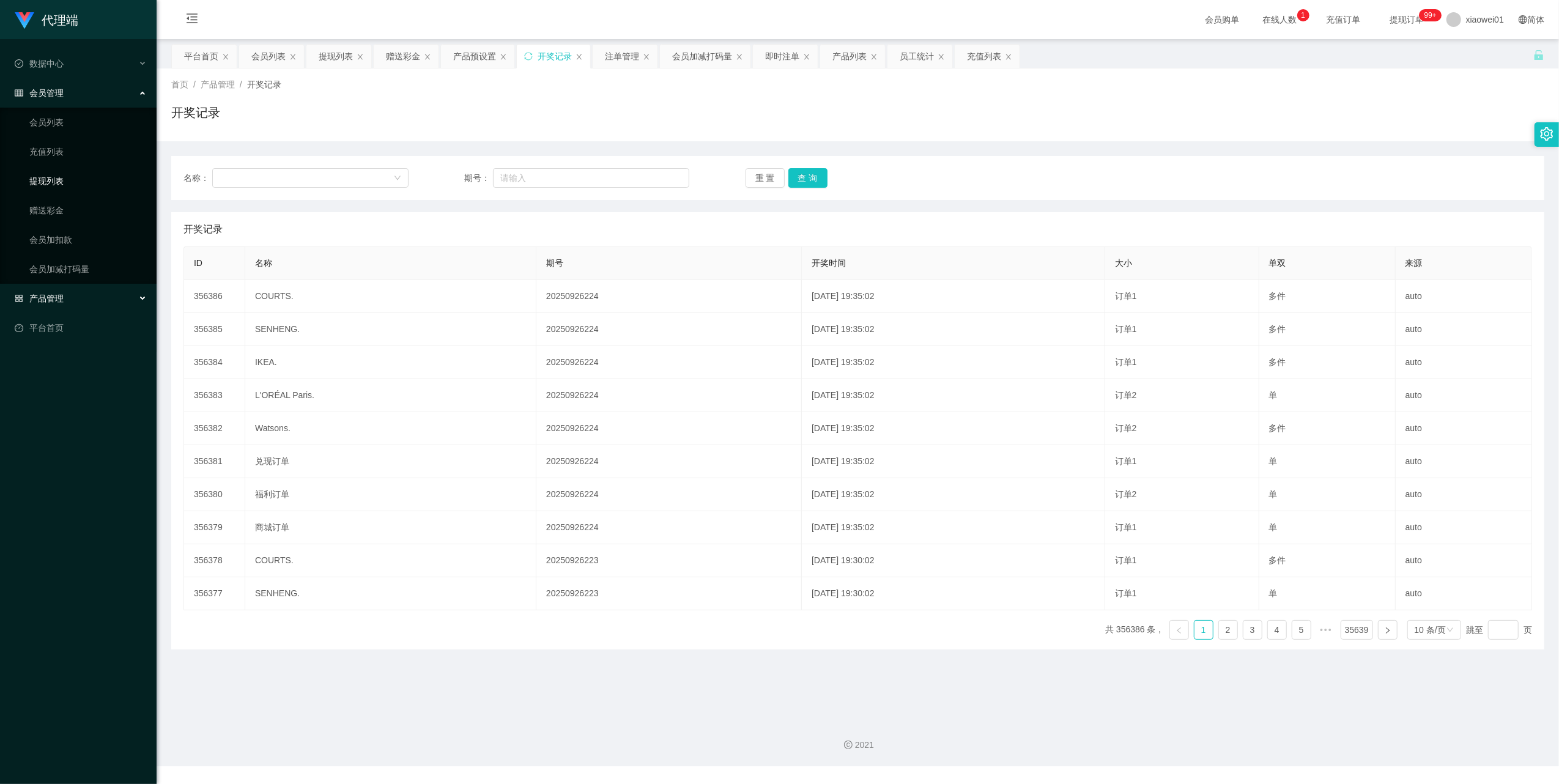
click at [48, 177] on link "提现列表" at bounding box center [87, 181] width 117 height 24
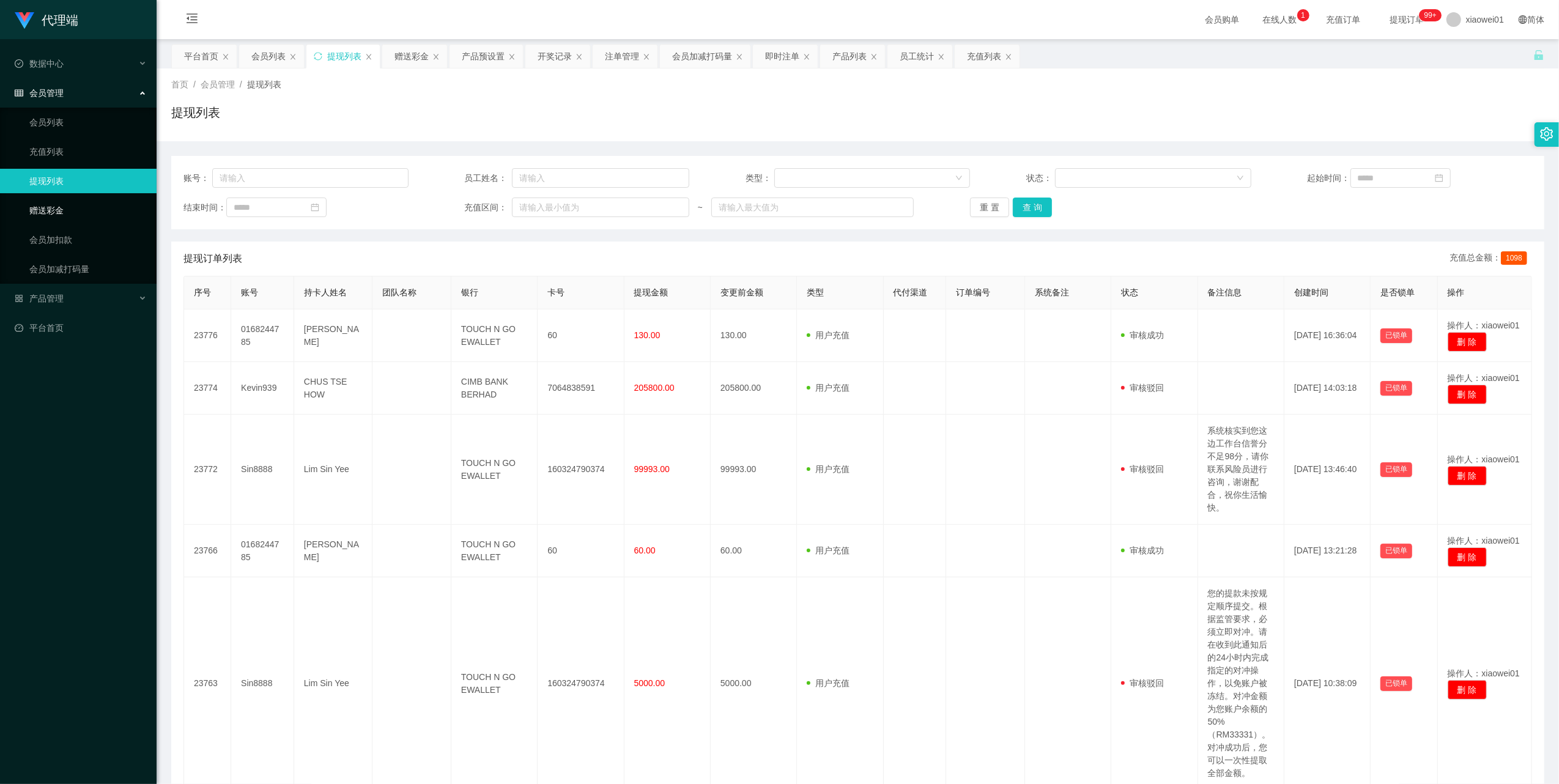
click at [41, 208] on link "赠送彩金" at bounding box center [87, 210] width 117 height 24
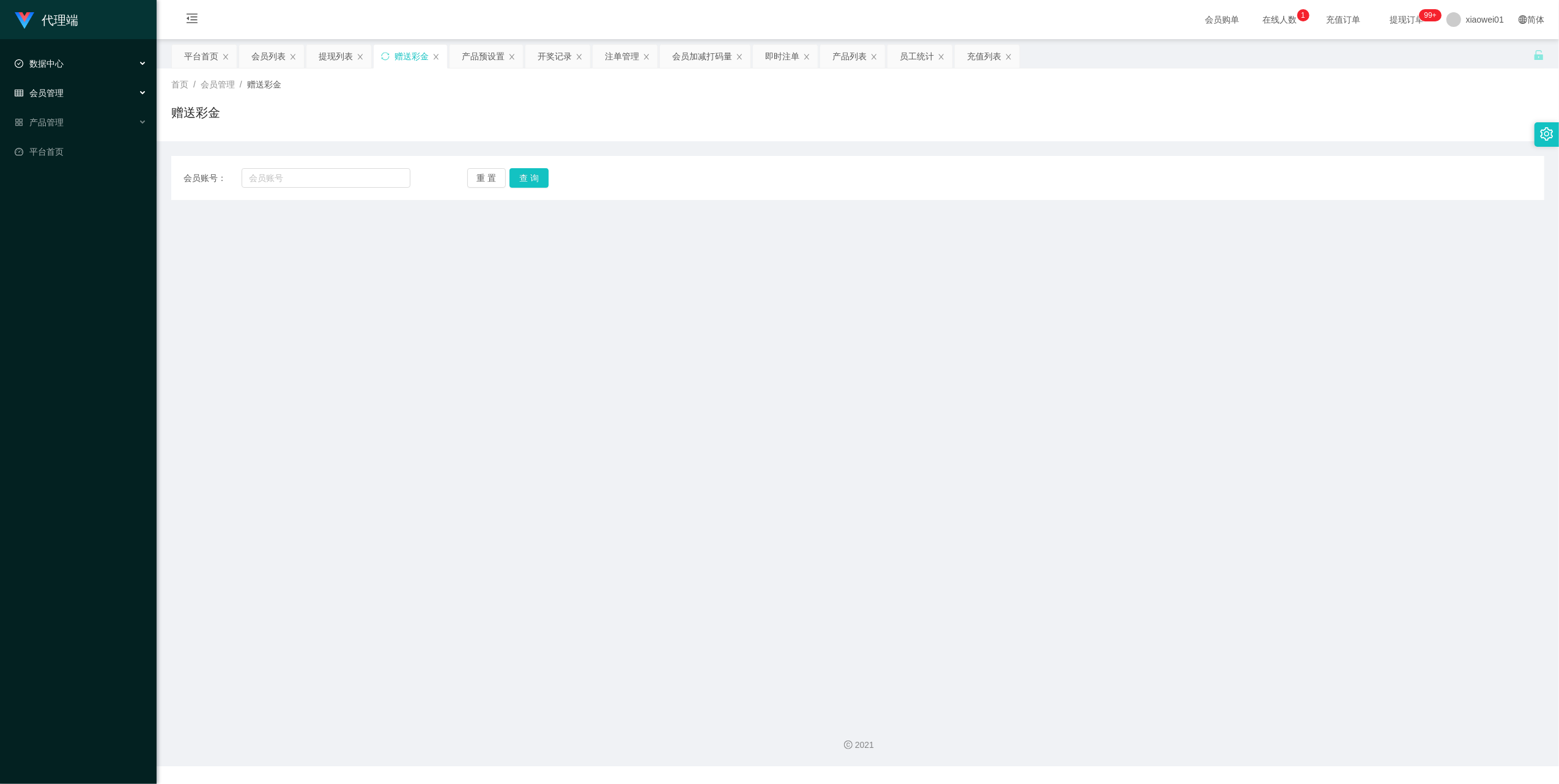
click at [47, 69] on div "数据中心" at bounding box center [78, 64] width 157 height 24
click at [43, 69] on div "数据中心" at bounding box center [78, 64] width 157 height 24
drag, startPoint x: 45, startPoint y: 69, endPoint x: 52, endPoint y: 77, distance: 10.6
click at [45, 71] on div "数据中心" at bounding box center [78, 64] width 157 height 24
click at [54, 66] on span "数据中心" at bounding box center [39, 64] width 49 height 9
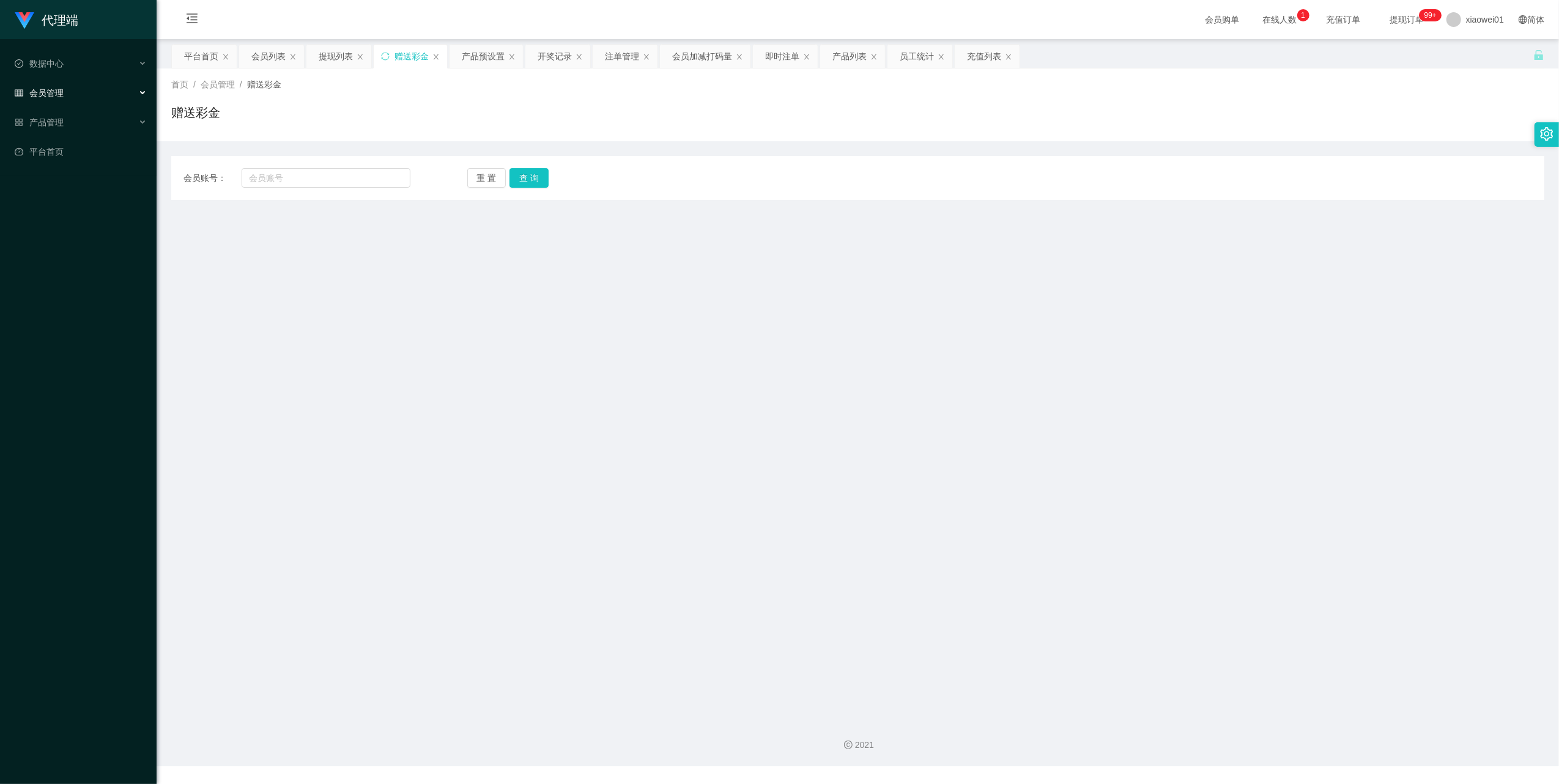
click at [59, 88] on span "会员管理" at bounding box center [39, 93] width 49 height 9
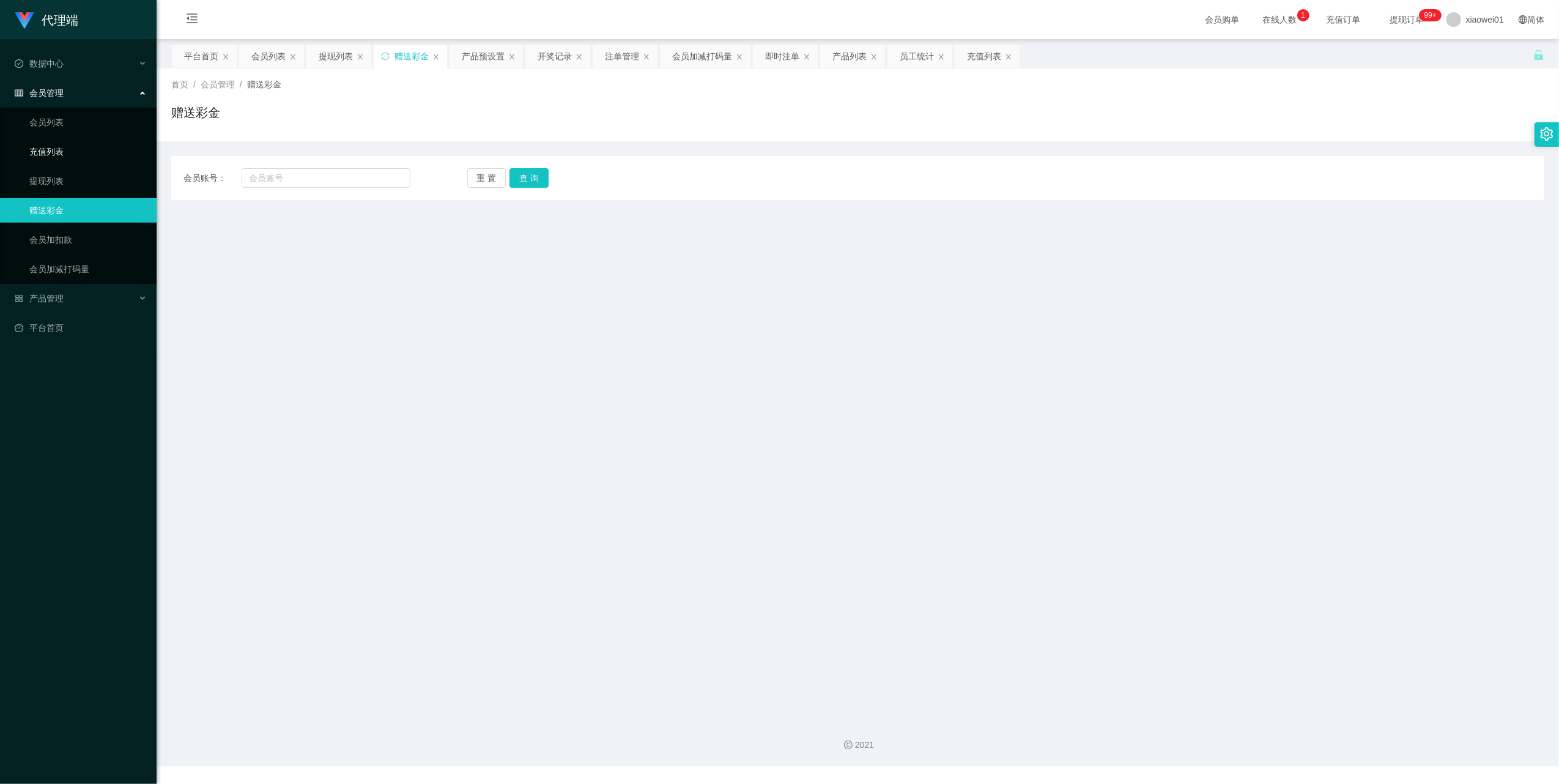
click at [67, 150] on link "充值列表" at bounding box center [87, 152] width 117 height 24
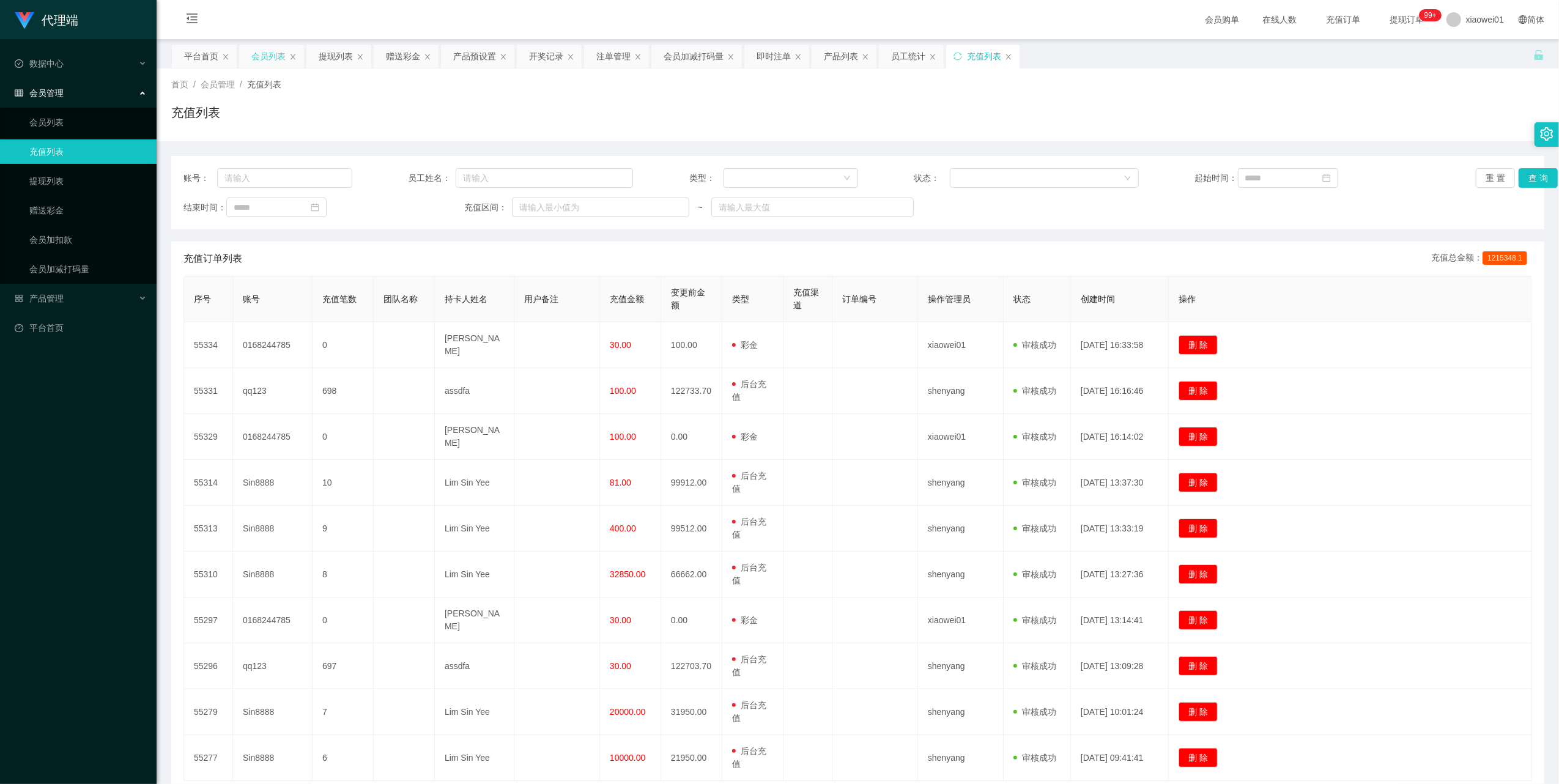
click at [268, 61] on div "会员列表" at bounding box center [269, 56] width 34 height 23
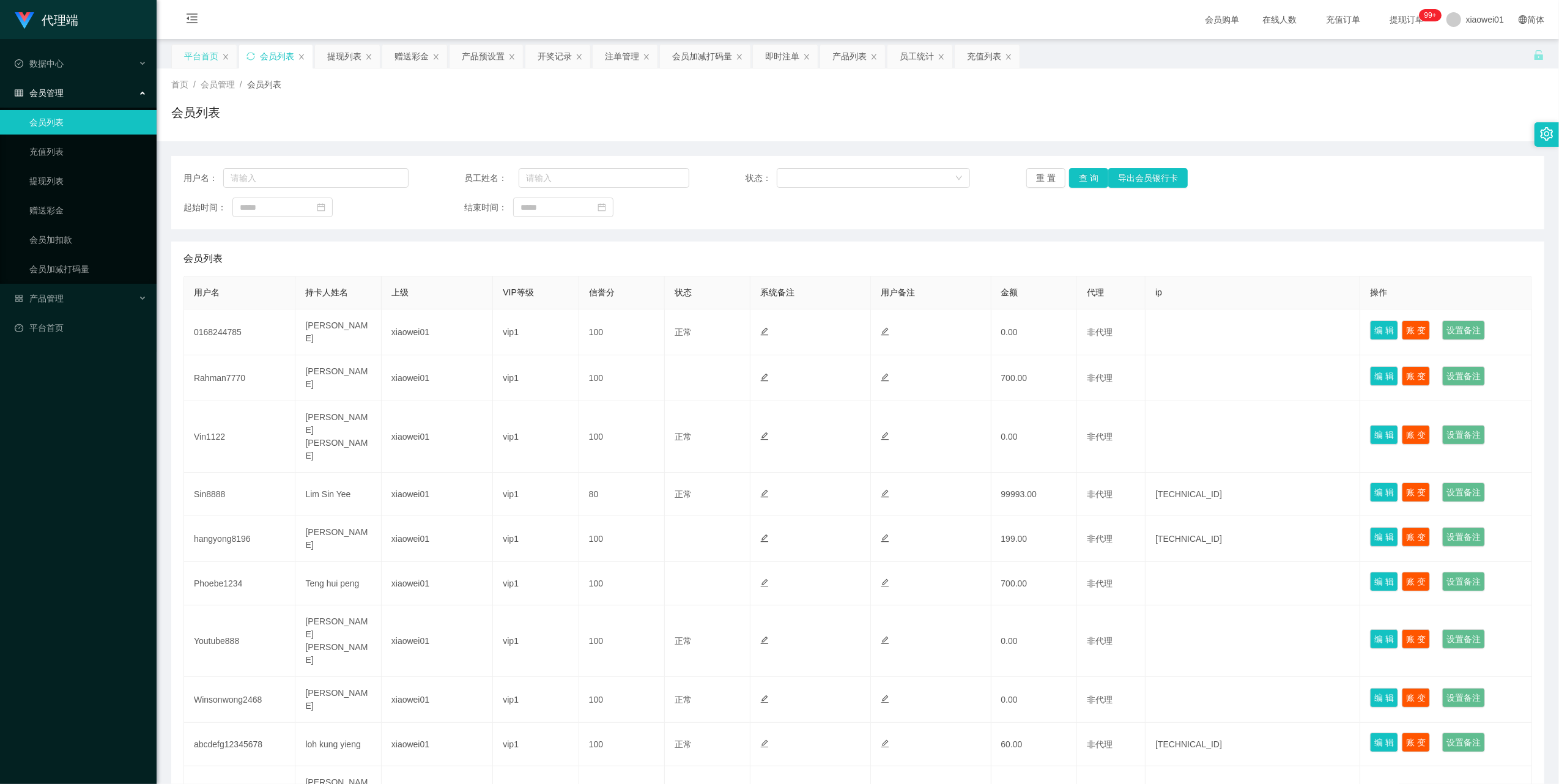
click at [209, 57] on div "平台首页" at bounding box center [201, 56] width 34 height 23
